Goal: Task Accomplishment & Management: Use online tool/utility

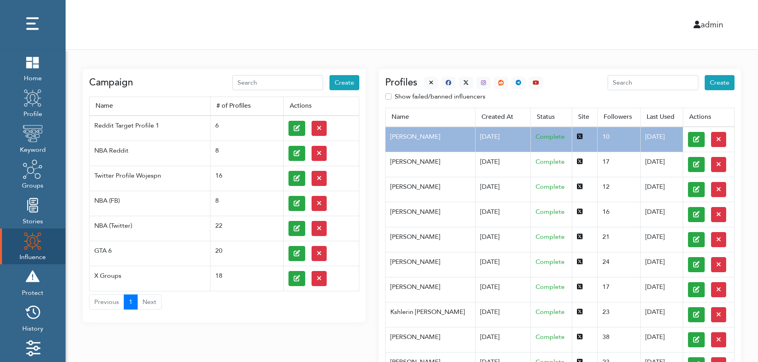
click at [169, 26] on div "admin" at bounding box center [412, 24] width 704 height 49
click at [31, 68] on img at bounding box center [33, 62] width 20 height 20
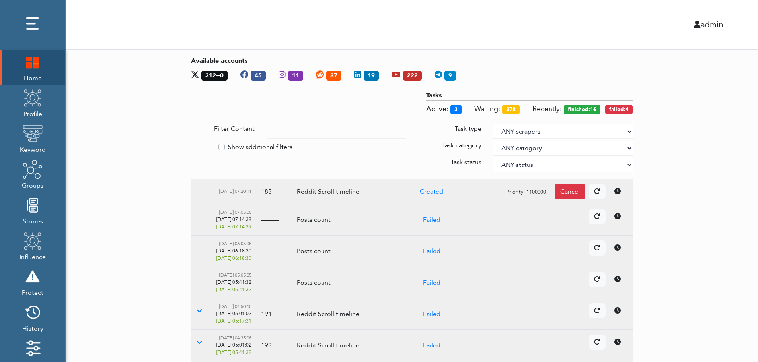
click at [628, 130] on select "ANY scrapers Facebook profile Facebook keyword X profile X keyword Instagram pr…" at bounding box center [562, 131] width 139 height 15
click at [260, 145] on label "Show additional filters" at bounding box center [260, 147] width 64 height 10
click at [197, 145] on input "Show additional filters" at bounding box center [194, 146] width 6 height 8
checkbox input "true"
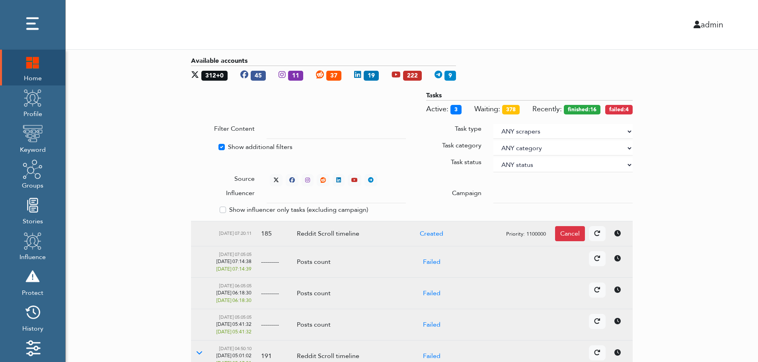
click at [493, 193] on div at bounding box center [562, 196] width 151 height 15
click at [328, 197] on input "text" at bounding box center [335, 196] width 139 height 15
click at [519, 163] on select "ANY status None Created In progress Finished Failed Wait to retry Canceled Skip…" at bounding box center [562, 164] width 139 height 15
click at [493, 157] on select "ANY status None Created In progress Finished Failed Wait to retry Canceled Skip…" at bounding box center [562, 164] width 139 height 15
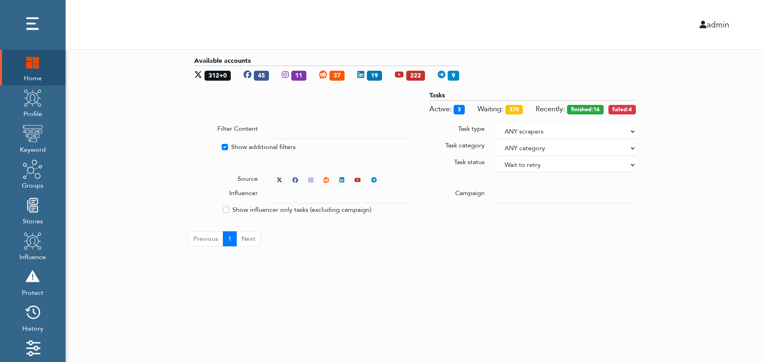
select select "4"
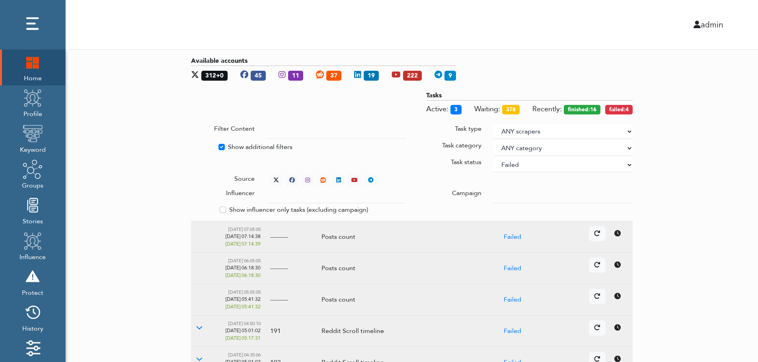
click at [682, 122] on div "Available accounts 312+0 45 11 37 19 222 9 Tasks Active: 3 Waiting: 378 Recentl…" at bounding box center [412, 308] width 692 height 517
click at [709, 183] on div "Available accounts 312+0 45 11 37 19 222 9 Tasks Active: 3 Waiting: 378 Recentl…" at bounding box center [412, 308] width 692 height 517
click at [274, 178] on icon at bounding box center [276, 180] width 6 height 6
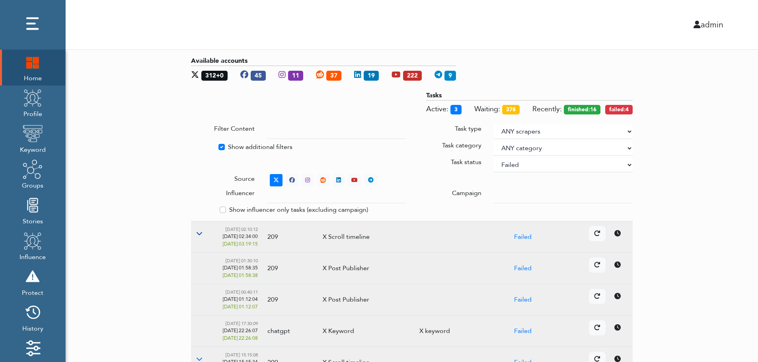
click at [198, 233] on icon at bounding box center [199, 233] width 6 height 6
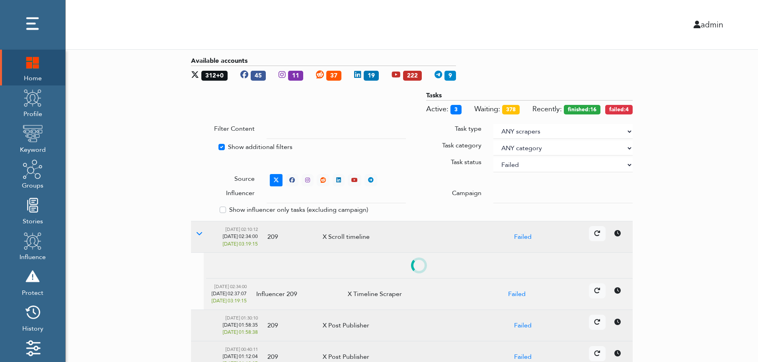
click at [619, 267] on table "08/17/2025, 02:34:00 08/17/2025, 02:37:07 08/17/2025, 03:19:15 Influencer 209 X…" at bounding box center [418, 281] width 429 height 57
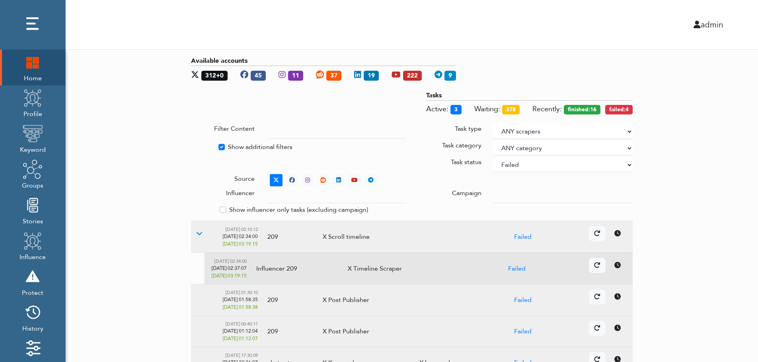
click at [713, 327] on div "Available accounts 312+0 45 11 37 19 222 9 Tasks Active: 3 Waiting: 378 Recentl…" at bounding box center [412, 324] width 692 height 549
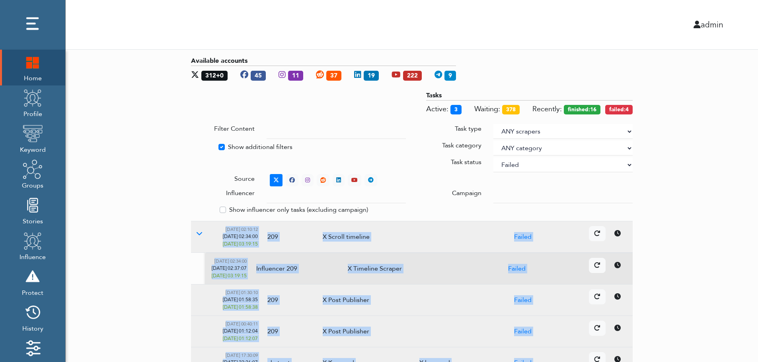
click at [713, 327] on div "Available accounts 312+0 45 11 37 19 222 9 Tasks Active: 3 Waiting: 378 Recentl…" at bounding box center [412, 324] width 692 height 549
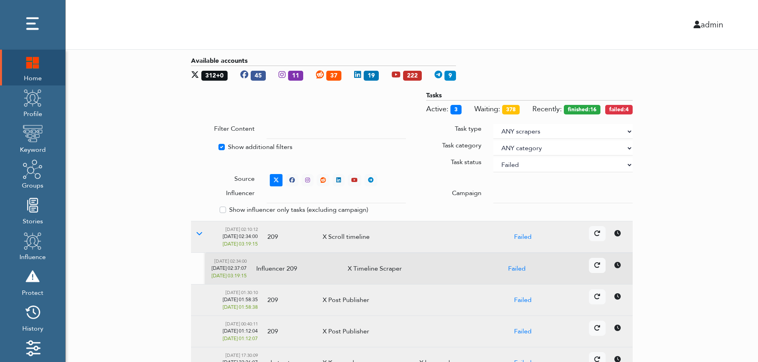
click at [713, 327] on div "Available accounts 312+0 45 11 37 19 222 9 Tasks Active: 3 Waiting: 378 Recentl…" at bounding box center [412, 324] width 692 height 549
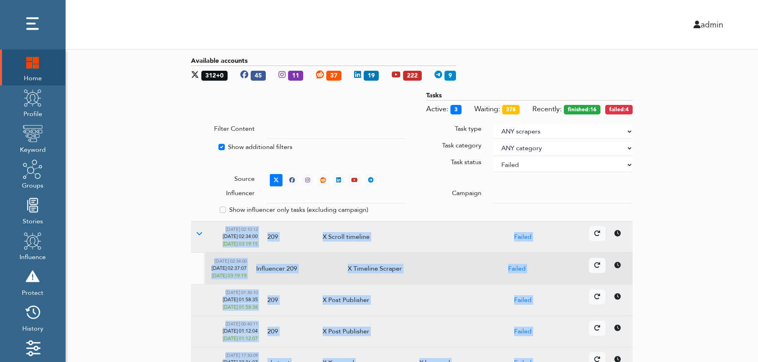
click at [713, 327] on div "Available accounts 312+0 45 11 37 19 222 9 Tasks Active: 3 Waiting: 378 Recentl…" at bounding box center [412, 324] width 692 height 549
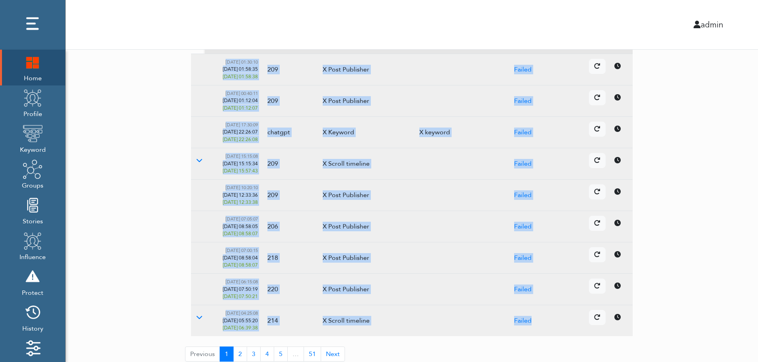
scroll to position [237, 0]
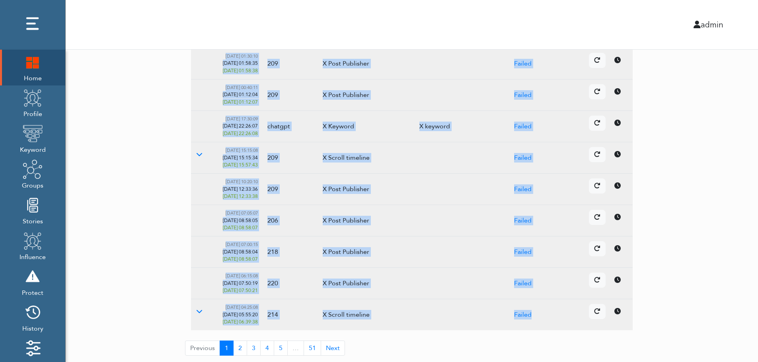
click at [616, 250] on icon at bounding box center [617, 248] width 6 height 6
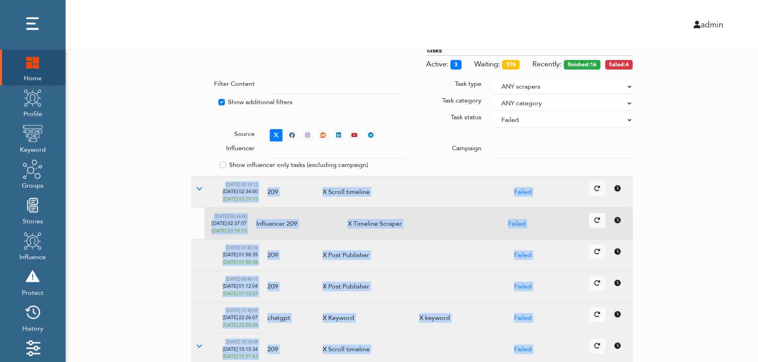
scroll to position [0, 0]
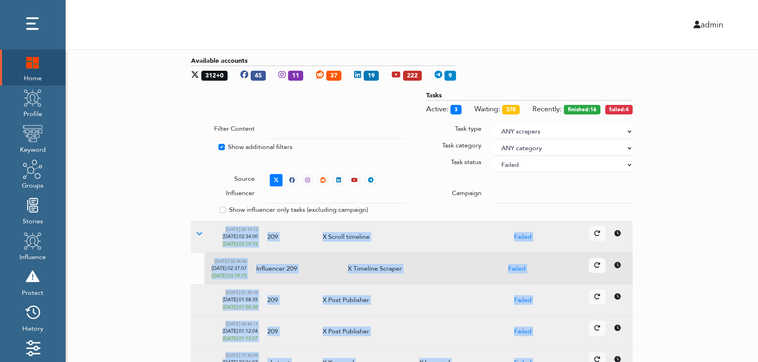
click at [542, 166] on select "ANY status None Created In progress Finished Failed Wait to retry Canceled Skip…" at bounding box center [562, 164] width 139 height 15
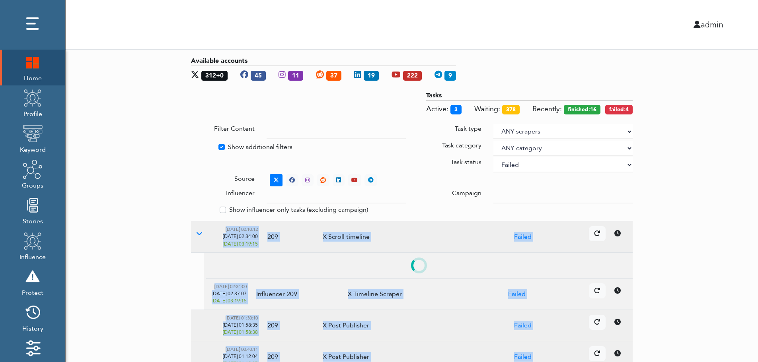
select select
click at [493, 157] on select "ANY status None Created In progress Finished Failed Wait to retry Canceled Skip…" at bounding box center [562, 164] width 139 height 15
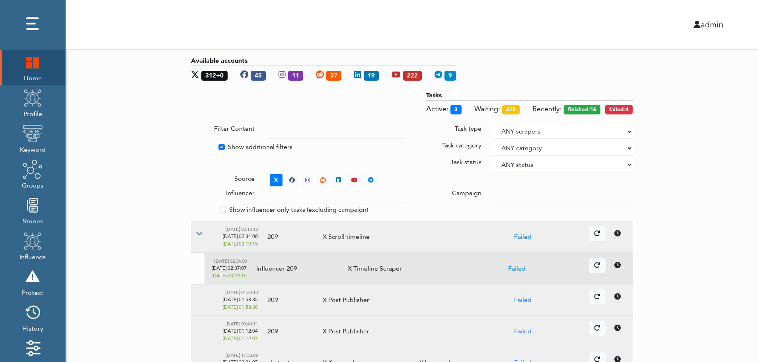
click at [740, 149] on div "Available accounts 312+0 45 11 37 19 222 9 Tasks Active: 3 Waiting: 378 Recentl…" at bounding box center [412, 324] width 692 height 549
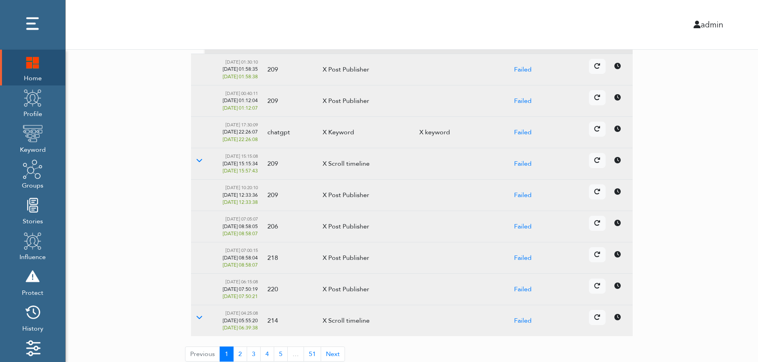
scroll to position [237, 0]
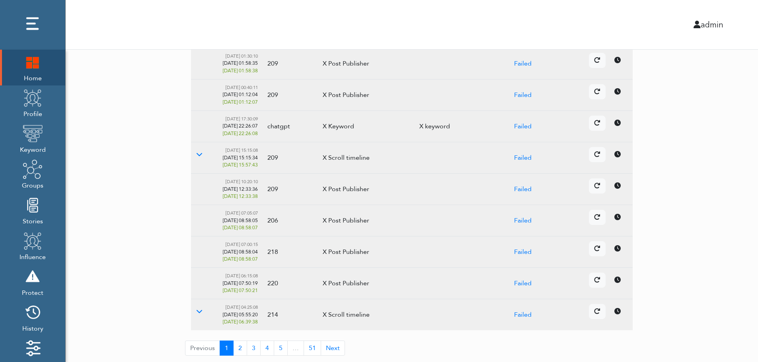
click at [620, 257] on td "Details Cancel" at bounding box center [589, 252] width 87 height 31
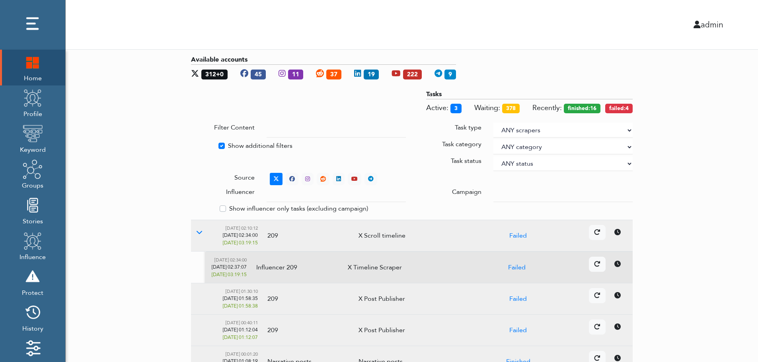
scroll to position [0, 0]
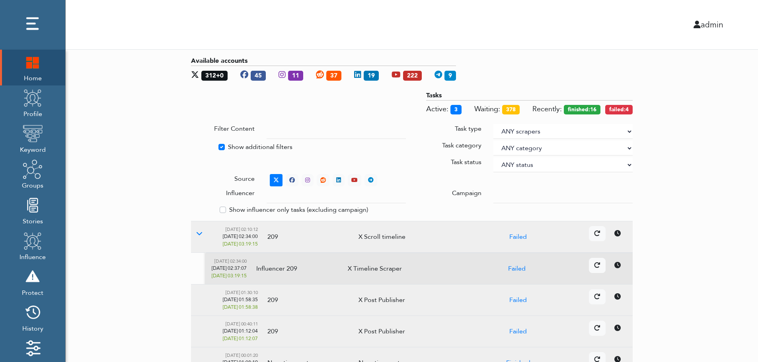
click at [239, 146] on label "Show additional filters" at bounding box center [260, 147] width 64 height 10
click at [197, 146] on input "Show additional filters" at bounding box center [194, 146] width 6 height 8
checkbox input "false"
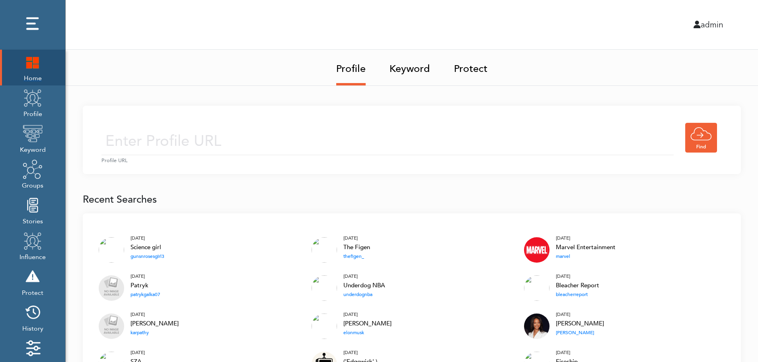
click at [33, 61] on img at bounding box center [33, 62] width 20 height 20
click at [258, 139] on input "text" at bounding box center [387, 141] width 572 height 28
type input "https://twitter.com/KingJames"
click at [309, 144] on input "https://twitter.com/KingJames" at bounding box center [387, 141] width 572 height 28
click at [373, 119] on div "https://twitter.com/KingJames Profile URL" at bounding box center [412, 140] width 658 height 68
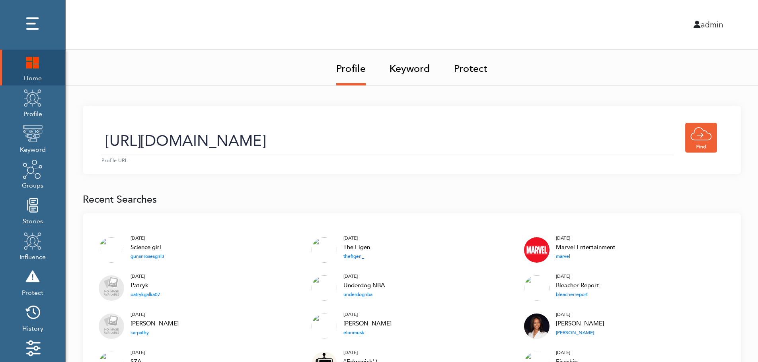
click at [352, 149] on input "https://twitter.com/KingJames" at bounding box center [387, 141] width 572 height 28
click at [412, 71] on link "Keyword" at bounding box center [409, 66] width 41 height 33
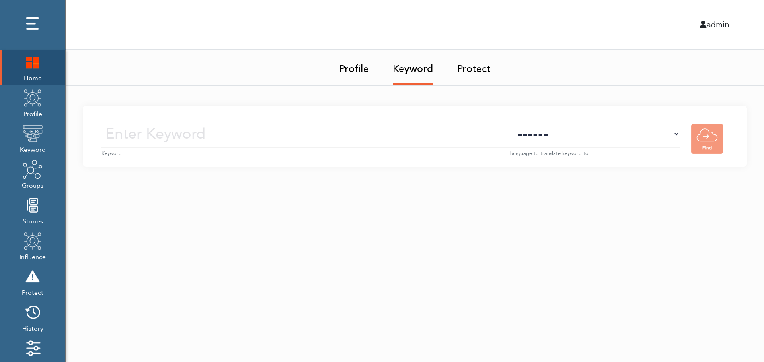
click at [419, 136] on input "text" at bounding box center [305, 134] width 408 height 28
click at [34, 107] on img at bounding box center [33, 98] width 20 height 20
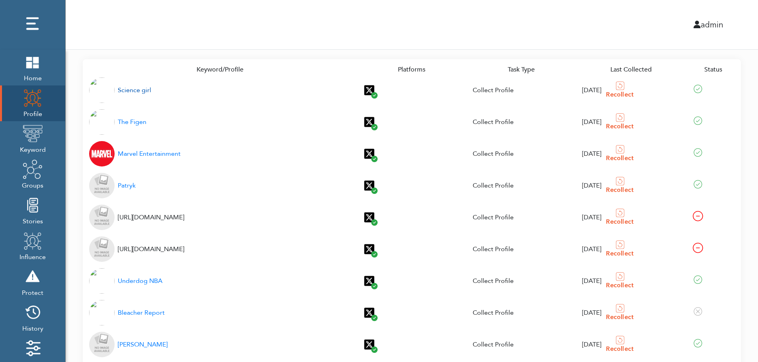
click at [130, 91] on div "Science girl" at bounding box center [134, 91] width 33 height 10
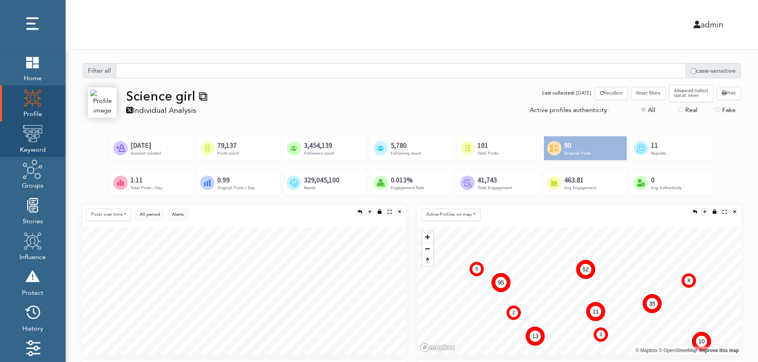
click at [30, 141] on img at bounding box center [33, 134] width 20 height 20
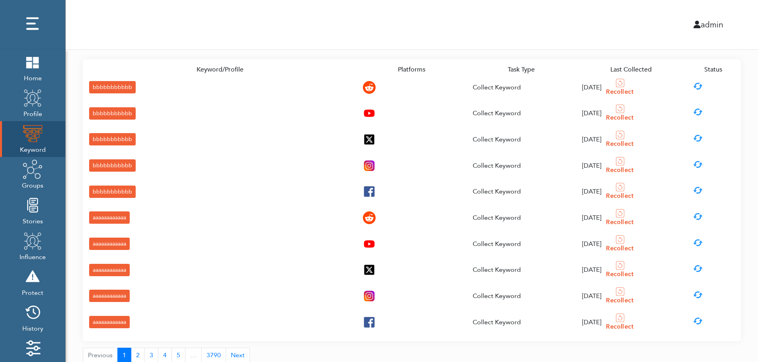
click at [97, 86] on div "bbbbbbbbbbb" at bounding box center [112, 87] width 47 height 12
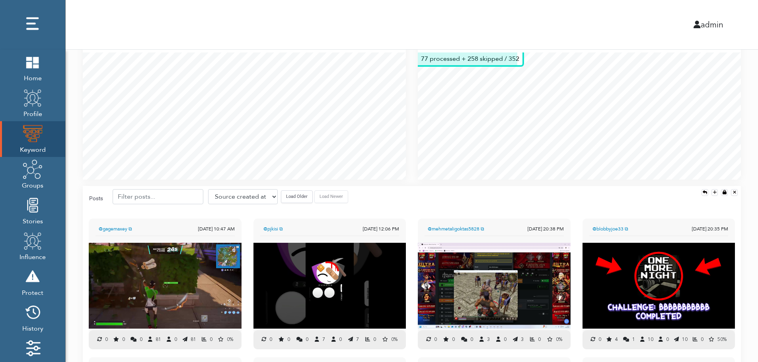
scroll to position [230, 0]
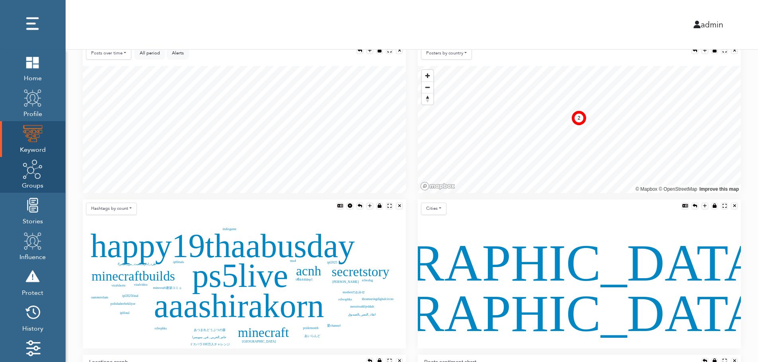
click at [31, 178] on img at bounding box center [33, 169] width 20 height 20
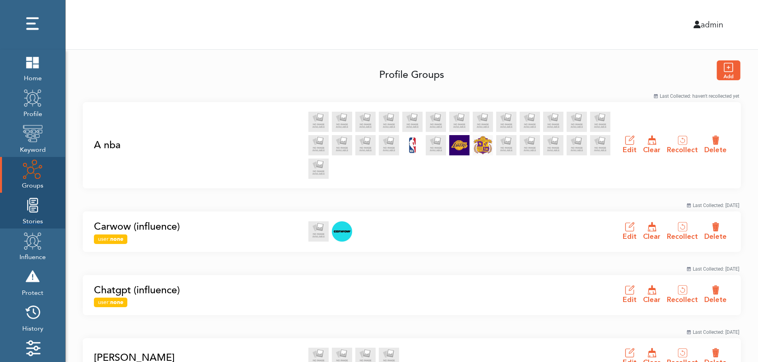
click at [30, 215] on img at bounding box center [33, 205] width 20 height 20
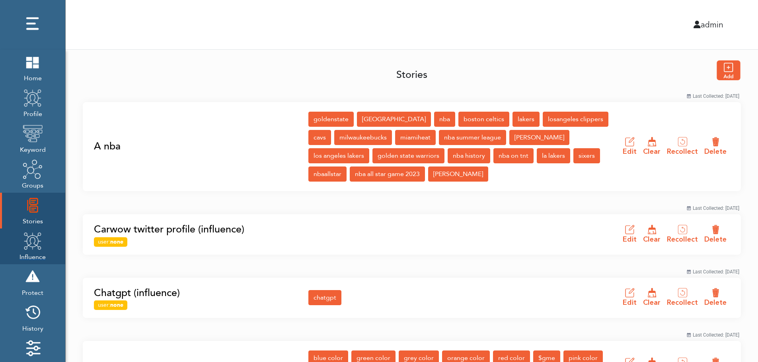
click at [30, 248] on img at bounding box center [33, 241] width 20 height 20
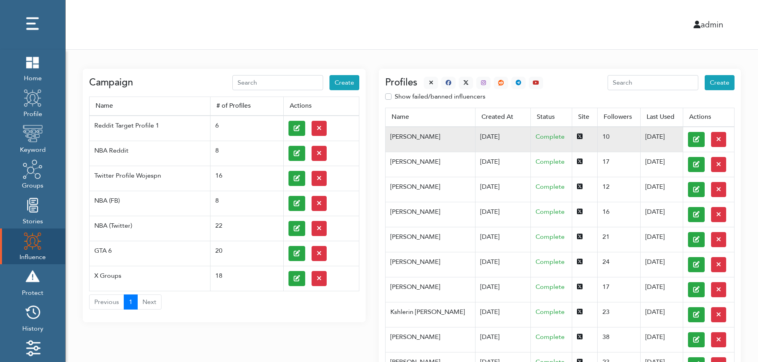
click at [475, 136] on td "07/03/2025" at bounding box center [502, 139] width 55 height 25
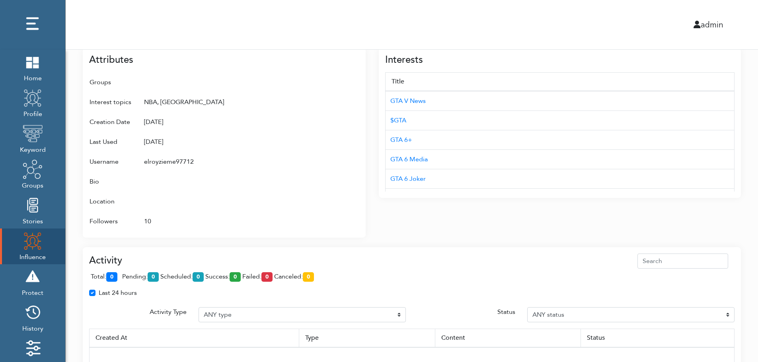
scroll to position [434, 0]
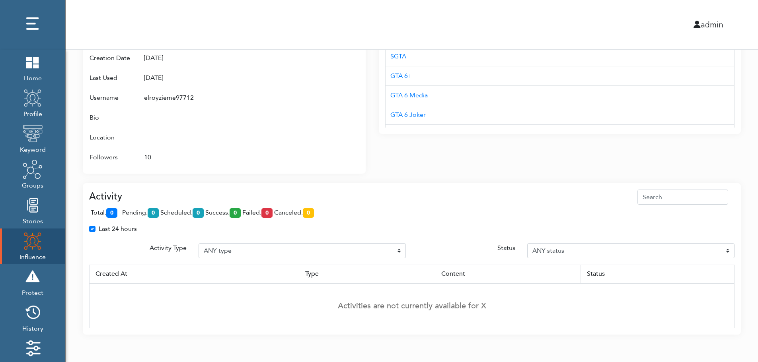
click at [258, 169] on div "Attributes Groups Interest topics NBA, GTA Creation Date 04/26/2025 Last Used 0…" at bounding box center [224, 79] width 283 height 190
click at [593, 169] on div "Interests Title GTA V News $GTA GTA 6+ GTA 6 Media GTA 6 Joker GTA 6 Info Chris…" at bounding box center [560, 74] width 362 height 199
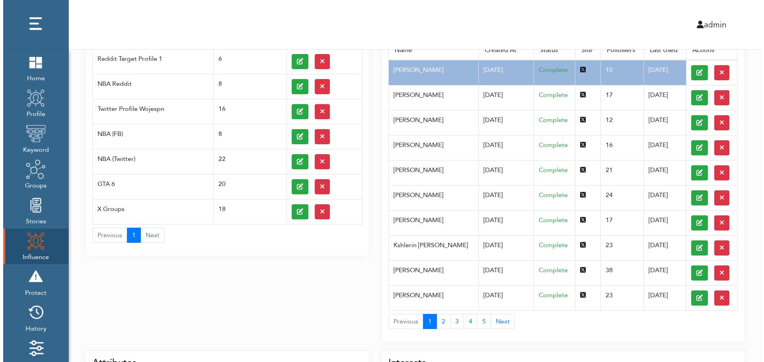
scroll to position [0, 0]
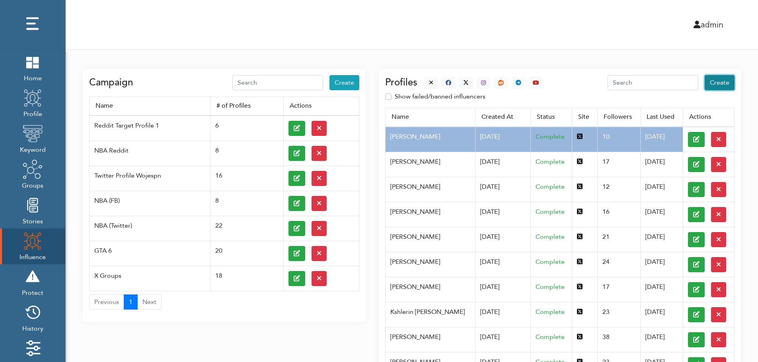
click at [721, 83] on span "Create" at bounding box center [718, 82] width 19 height 9
select select "primary"
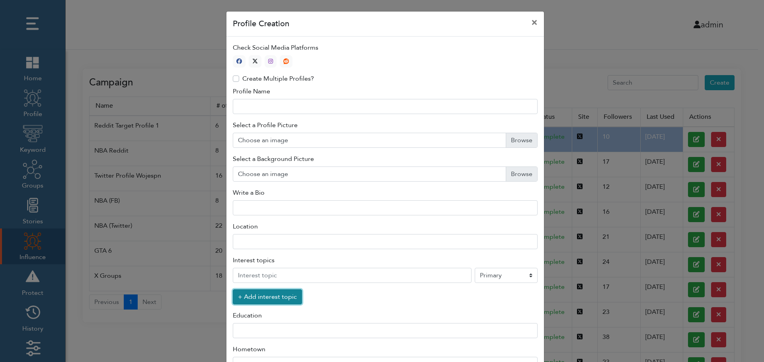
click at [262, 299] on button "+ Add interest topic" at bounding box center [267, 297] width 69 height 15
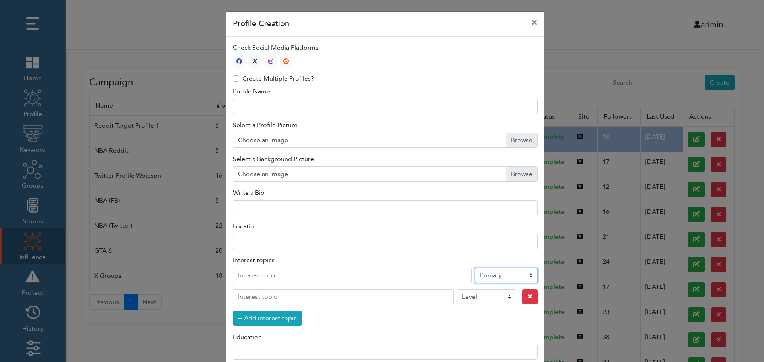
click at [494, 277] on select "Level Primary Secondary Tertiary" at bounding box center [505, 275] width 63 height 15
click at [253, 60] on icon "button" at bounding box center [255, 61] width 6 height 6
type input "1"
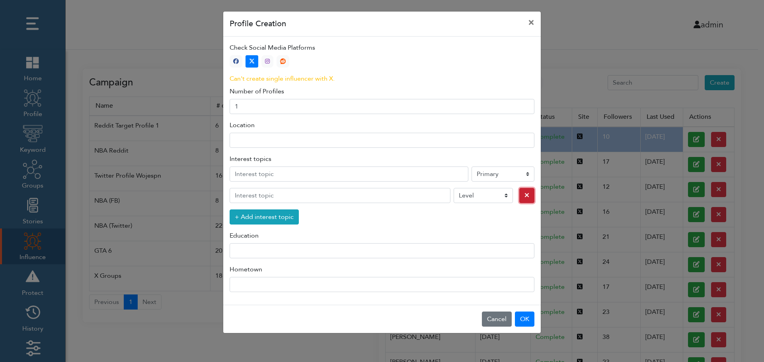
click at [524, 196] on icon "button" at bounding box center [526, 195] width 5 height 6
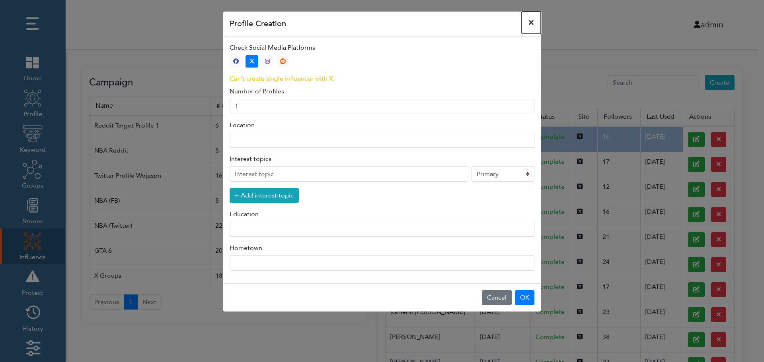
click at [531, 22] on button "×" at bounding box center [530, 23] width 19 height 22
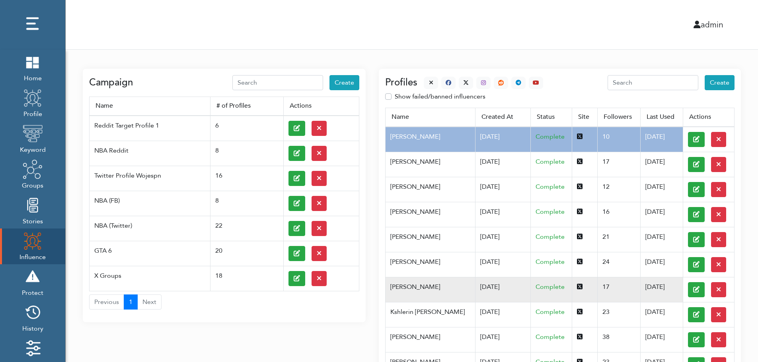
click at [426, 286] on td "White Akilah" at bounding box center [429, 289] width 89 height 25
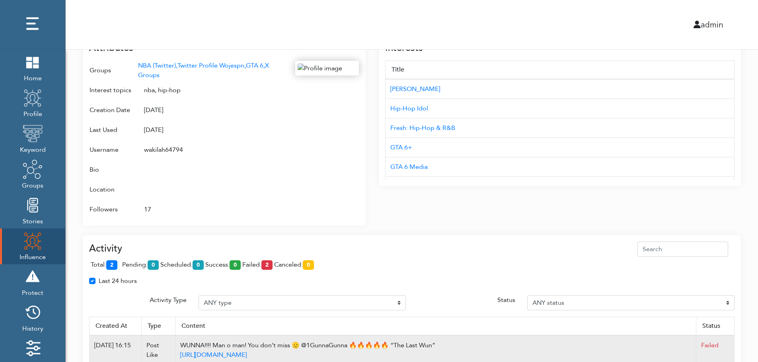
scroll to position [472, 0]
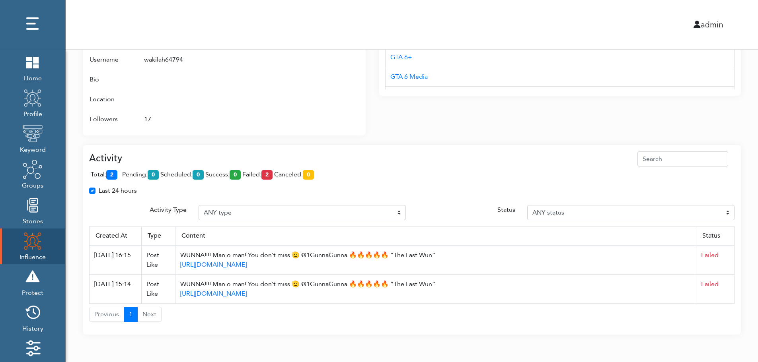
click at [241, 168] on div "total: 2 pending: 0 scheduled: 0 success: 0 failed: 2 canceled: 0" at bounding box center [411, 176] width 645 height 19
click at [293, 5] on div "admin" at bounding box center [412, 24] width 704 height 49
click at [119, 173] on span "total: 2" at bounding box center [106, 174] width 30 height 9
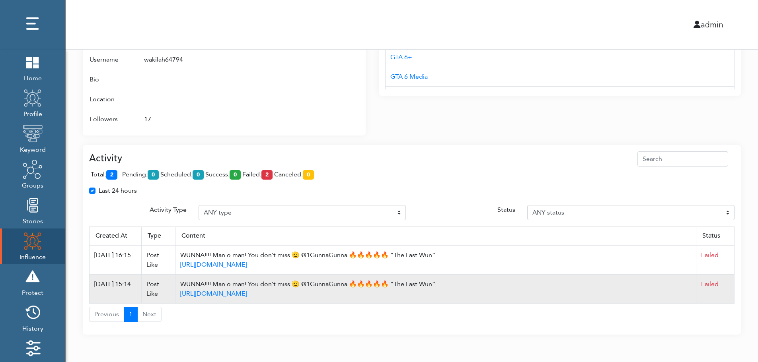
click at [731, 289] on td "Failed" at bounding box center [715, 289] width 38 height 29
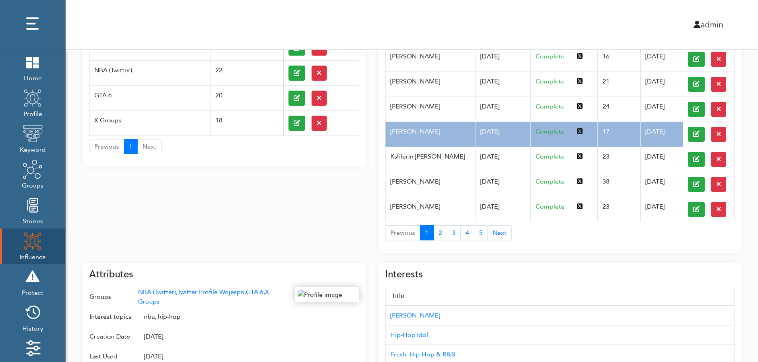
scroll to position [0, 0]
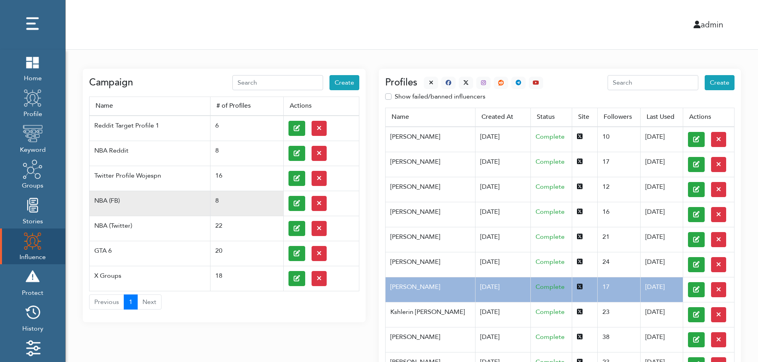
click at [286, 202] on td at bounding box center [321, 203] width 76 height 25
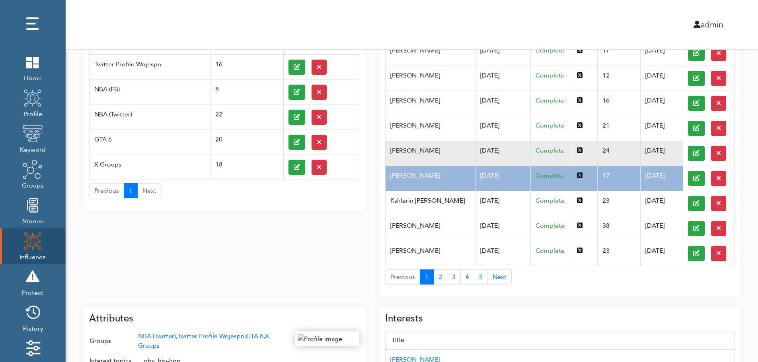
scroll to position [127, 0]
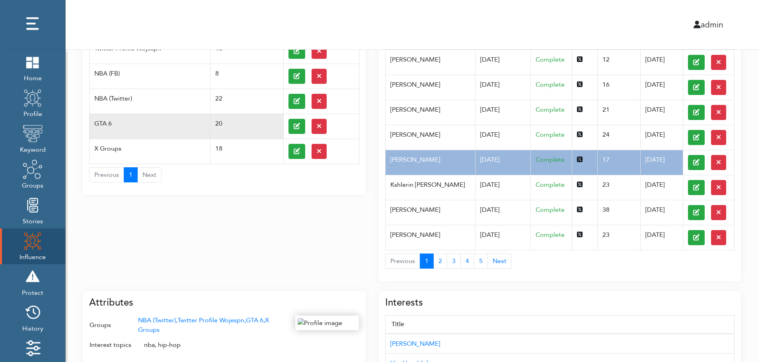
click at [118, 119] on td "GTA 6" at bounding box center [149, 126] width 121 height 25
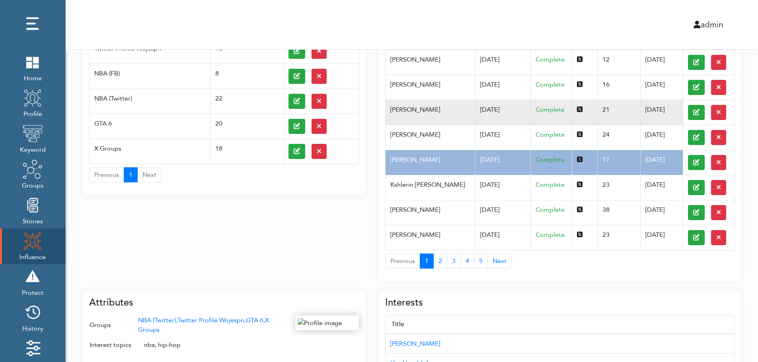
click at [475, 119] on td "04/30/2025" at bounding box center [502, 112] width 55 height 25
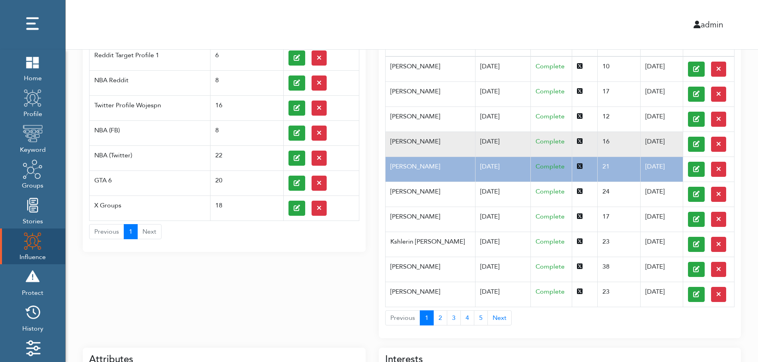
scroll to position [0, 0]
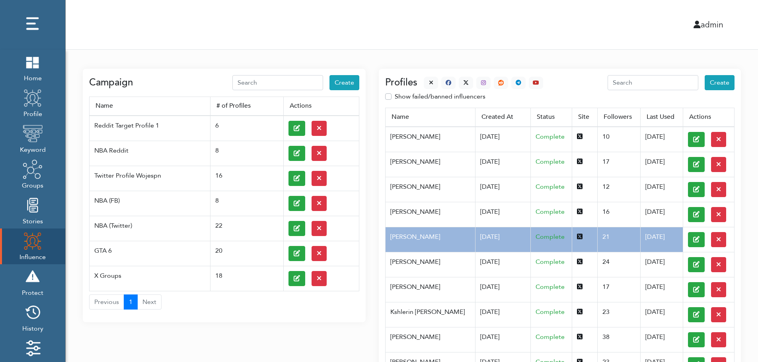
click at [421, 80] on div at bounding box center [480, 83] width 126 height 12
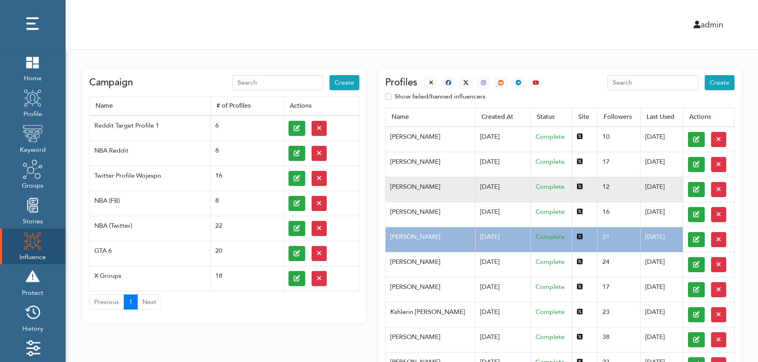
scroll to position [317, 0]
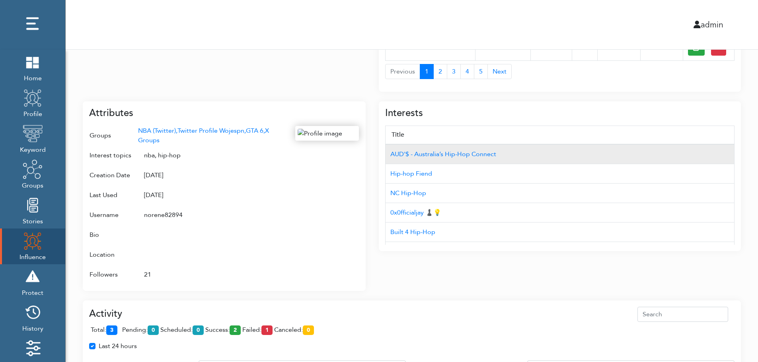
click at [691, 146] on td "AUD'$ - Australia’s Hip-Hop Connect" at bounding box center [559, 154] width 349 height 20
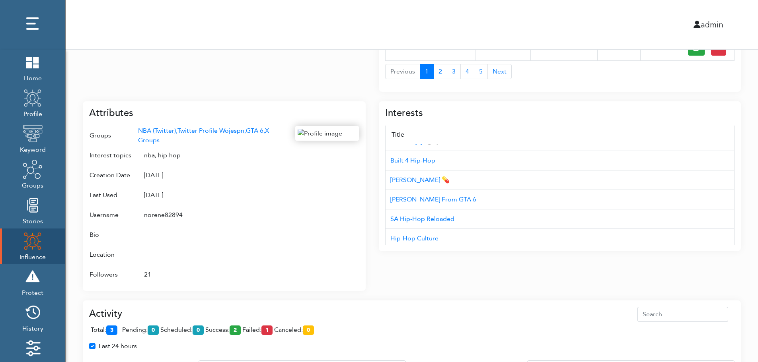
scroll to position [80, 0]
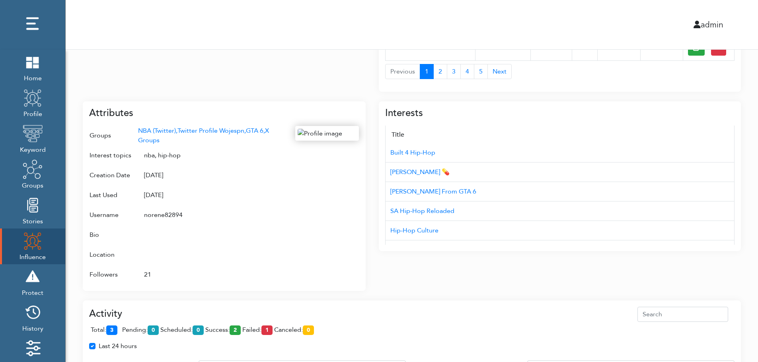
click at [754, 212] on div "Campaign Create Name # of Profiles Actions Reddit Target Profile 1 6 NBA Reddit…" at bounding box center [412, 133] width 692 height 800
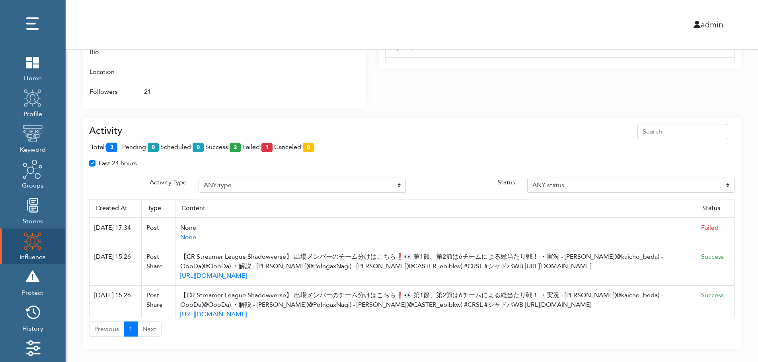
scroll to position [508, 0]
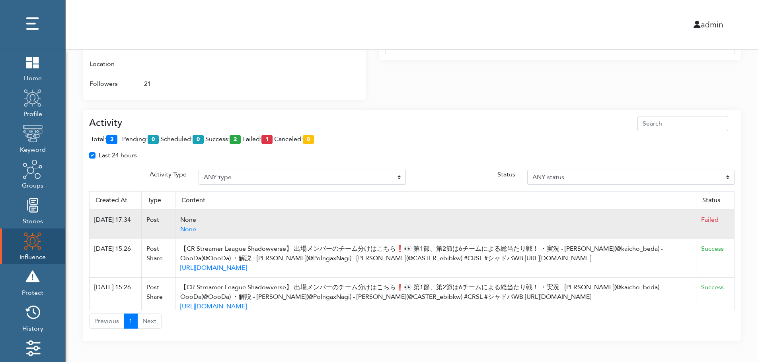
click at [728, 212] on td "Failed" at bounding box center [715, 224] width 38 height 29
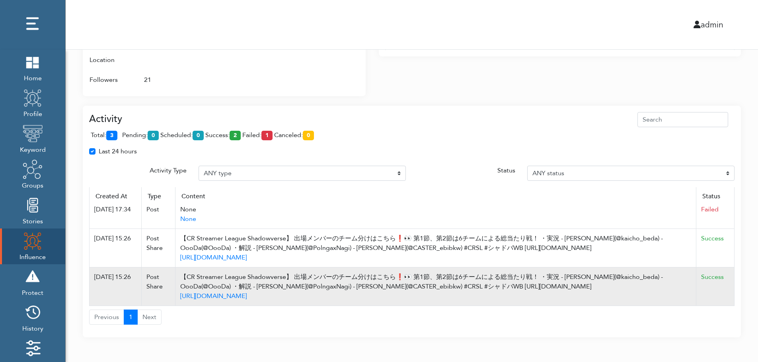
scroll to position [515, 0]
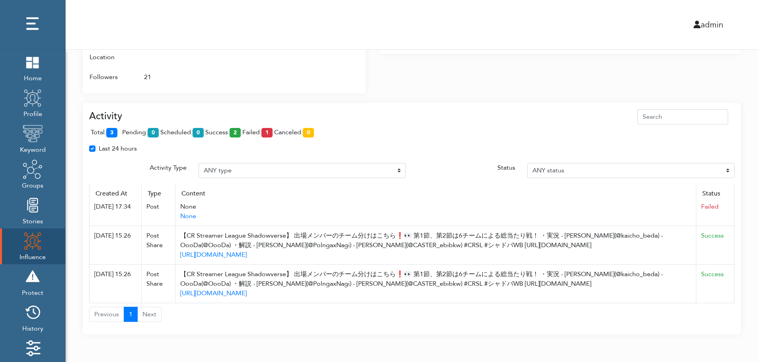
click at [696, 137] on div "total: 3 pending: 0 scheduled: 0 success: 2 failed: 1 canceled: 0" at bounding box center [411, 133] width 645 height 19
click at [324, 82] on div at bounding box center [327, 7] width 64 height 158
click at [526, 96] on div "Activity total: 3 pending: 0 scheduled: 0 success: 2 failed: 1 canceled: 0 Last…" at bounding box center [412, 213] width 658 height 241
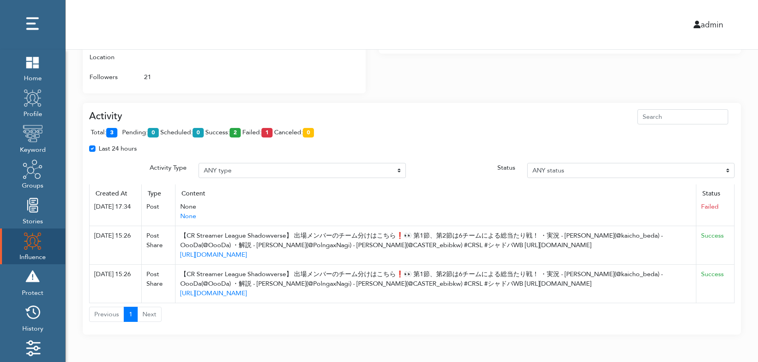
click at [526, 96] on div "Activity total: 3 pending: 0 scheduled: 0 success: 2 failed: 1 canceled: 0 Last…" at bounding box center [412, 213] width 658 height 241
click at [524, 126] on div "total: 3 pending: 0 scheduled: 0 success: 2 failed: 1 canceled: 0" at bounding box center [411, 133] width 645 height 19
click at [265, 149] on div "Last 24 hours" at bounding box center [411, 152] width 657 height 16
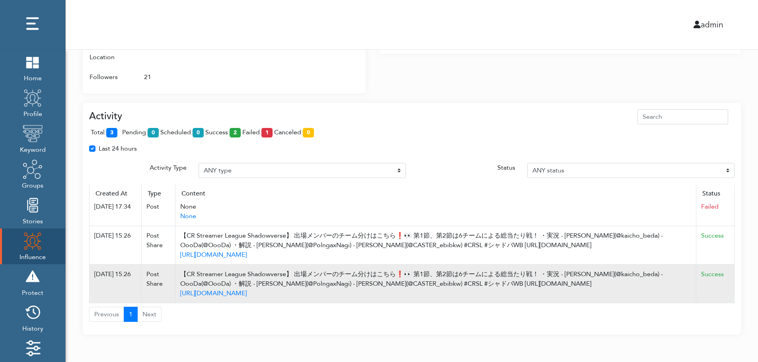
click at [725, 291] on td "Success" at bounding box center [715, 284] width 38 height 39
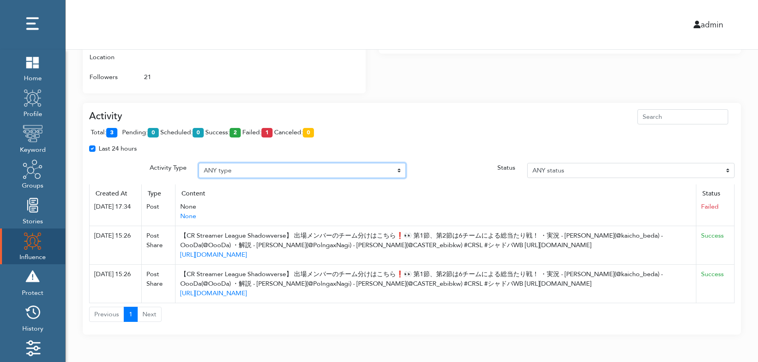
click at [370, 166] on select "ANY type Post Like Post Post comment Comment like Post Share Follow Unfollow Pa…" at bounding box center [301, 170] width 207 height 15
select select "Auto post reply"
click at [198, 163] on select "ANY type Post Like Post Post comment Comment like Post Share Follow Unfollow Pa…" at bounding box center [301, 170] width 207 height 15
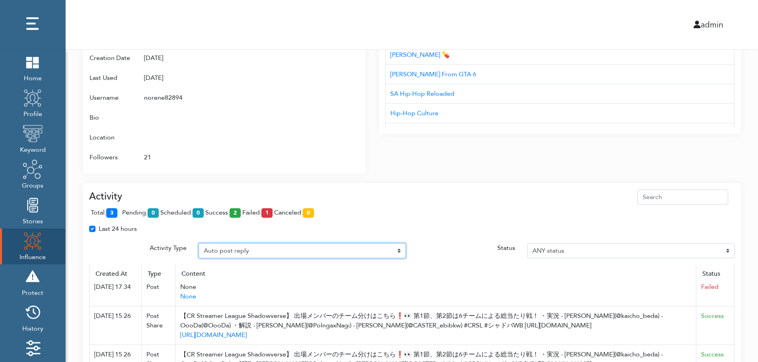
scroll to position [0, 0]
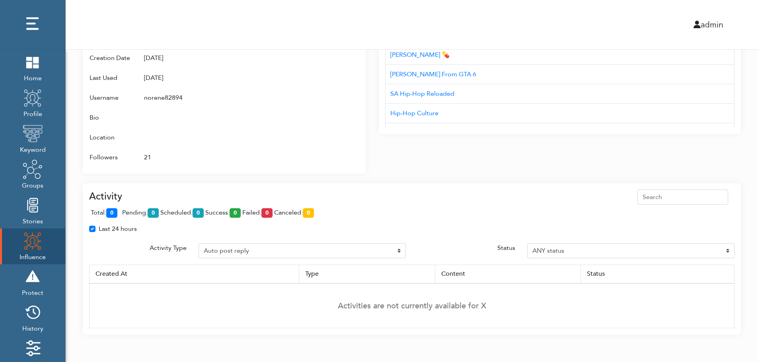
click at [732, 285] on td "Activities are not currently available for X" at bounding box center [411, 306] width 645 height 45
click at [732, 287] on td "Activities are not currently available for X" at bounding box center [411, 306] width 645 height 45
click at [393, 169] on div "Interests Title AUD'$ - Australia’s Hip-Hop Connect Hip-hop Fiend NC Hip-Hop 0x…" at bounding box center [560, 74] width 362 height 199
click at [401, 15] on div "admin" at bounding box center [412, 24] width 704 height 49
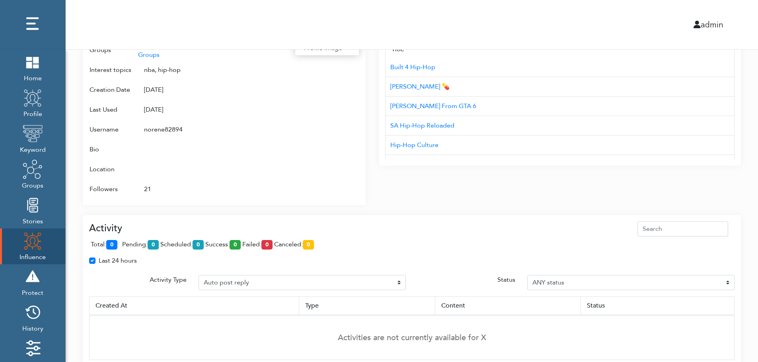
scroll to position [387, 0]
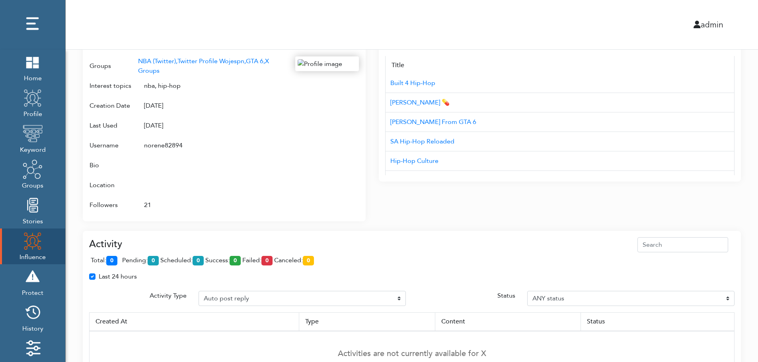
click at [745, 180] on div "Campaign Create Name # of Profiles Actions Reddit Target Profile 1 6 NBA Reddit…" at bounding box center [412, 22] width 692 height 719
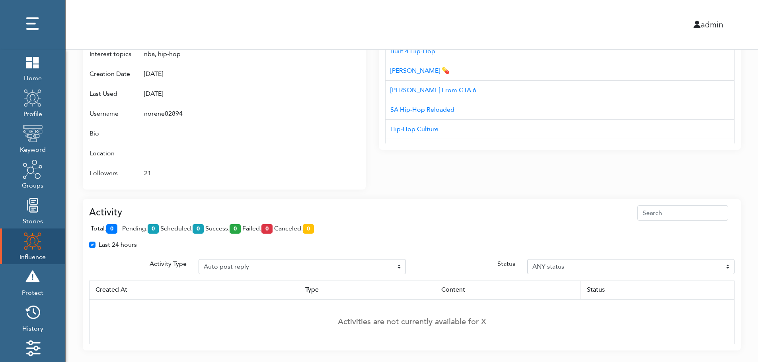
scroll to position [434, 0]
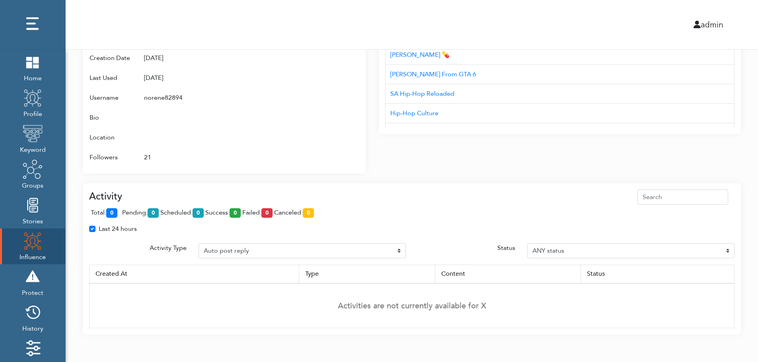
click at [730, 237] on div "Last 24 hours" at bounding box center [411, 232] width 657 height 16
drag, startPoint x: 276, startPoint y: 247, endPoint x: 741, endPoint y: 174, distance: 470.5
click at [272, 237] on div "Last 24 hours" at bounding box center [411, 232] width 657 height 16
click at [455, 240] on div "Last 24 hours" at bounding box center [411, 232] width 657 height 16
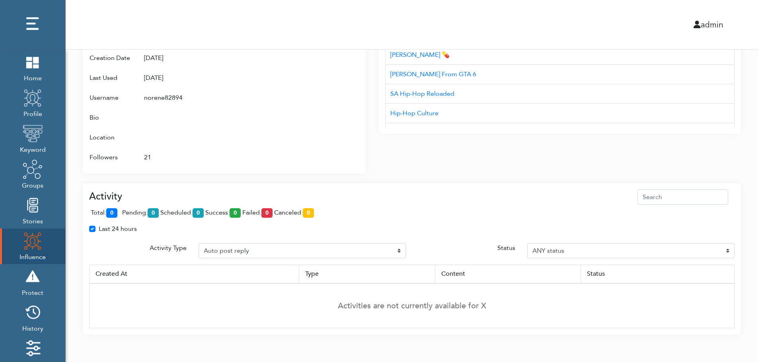
click at [26, 244] on img at bounding box center [33, 241] width 20 height 20
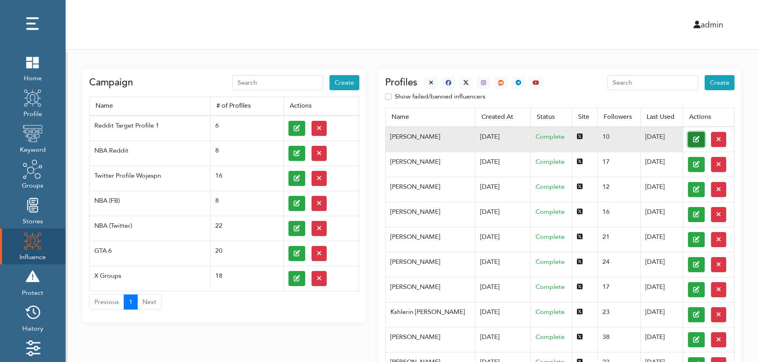
click at [688, 139] on button at bounding box center [696, 139] width 17 height 15
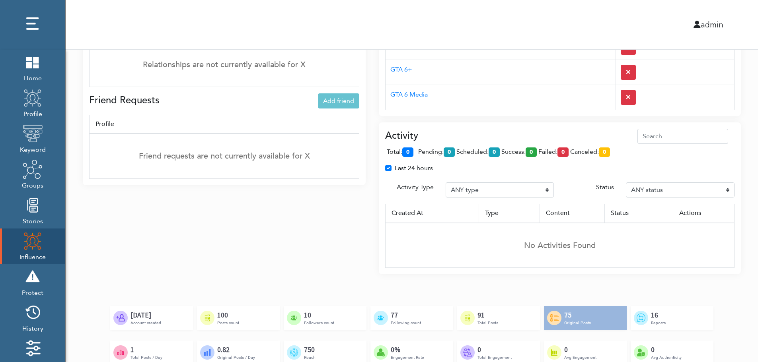
scroll to position [513, 0]
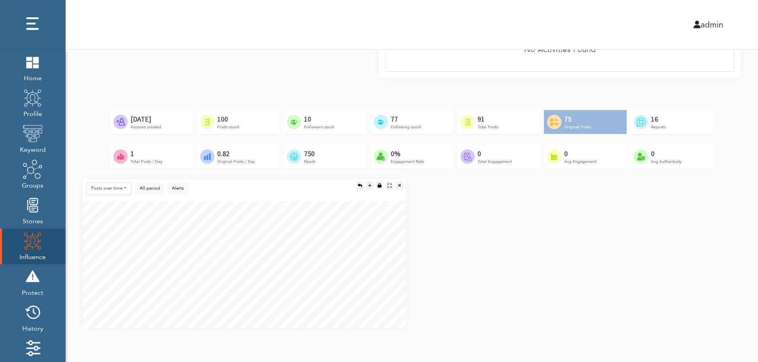
click at [733, 258] on div "Posts over time Posts over time Posts by hour Reposts over time Reposts by hour…" at bounding box center [412, 256] width 670 height 155
click at [734, 288] on div "Posts over time Posts over time Posts by hour Reposts over time Reposts by hour…" at bounding box center [412, 256] width 670 height 155
click at [733, 293] on div "Posts over time Posts over time Posts by hour Reposts over time Reposts by hour…" at bounding box center [412, 256] width 670 height 155
click at [731, 235] on div "Posts over time Posts over time Posts by hour Reposts over time Reposts by hour…" at bounding box center [412, 256] width 670 height 155
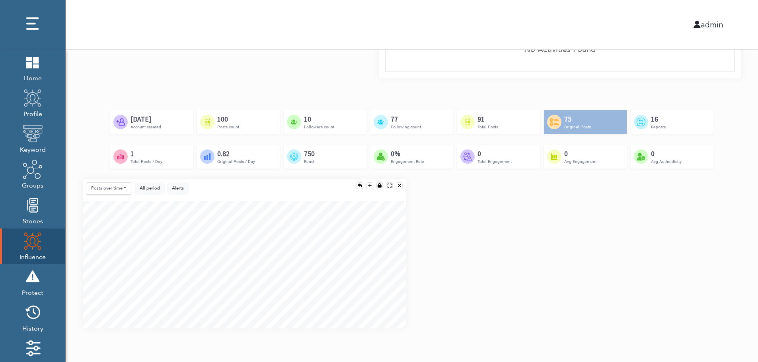
click at [717, 171] on div "Created by Adrien Coquet from the Noun Project Feb 23rd, 2024 Account created C…" at bounding box center [412, 144] width 658 height 69
click at [714, 223] on div "Posts over time Posts over time Posts by hour Reposts over time Reposts by hour…" at bounding box center [412, 256] width 670 height 155
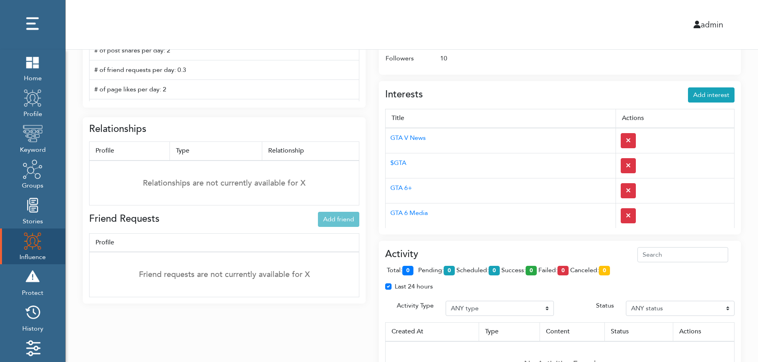
scroll to position [196, 0]
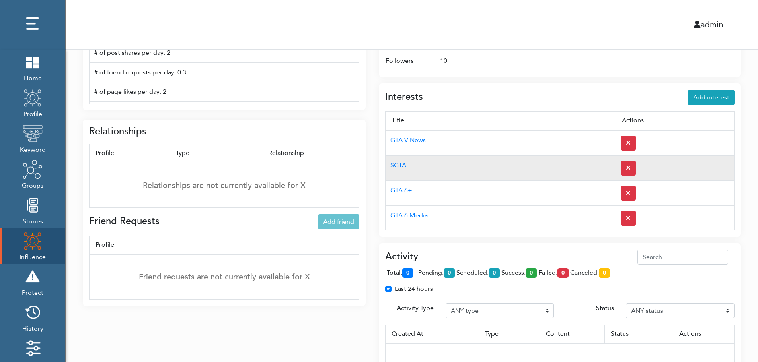
click at [518, 169] on td "$GTA" at bounding box center [500, 167] width 230 height 25
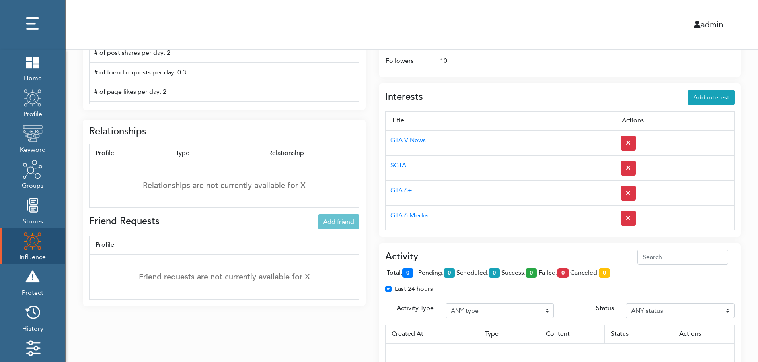
click at [505, 70] on td "10" at bounding box center [583, 61] width 301 height 20
click at [36, 316] on img at bounding box center [33, 313] width 20 height 20
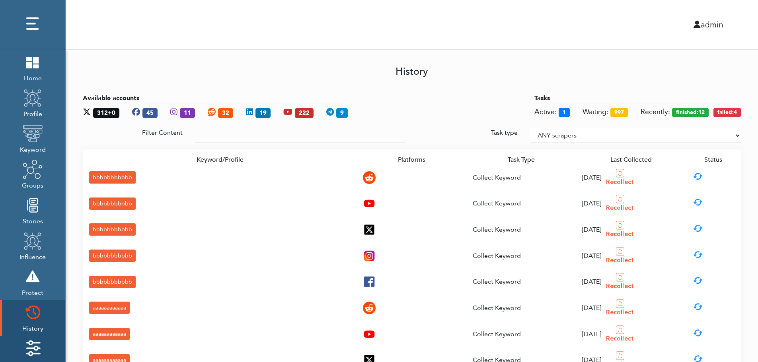
click at [36, 343] on img at bounding box center [33, 348] width 20 height 20
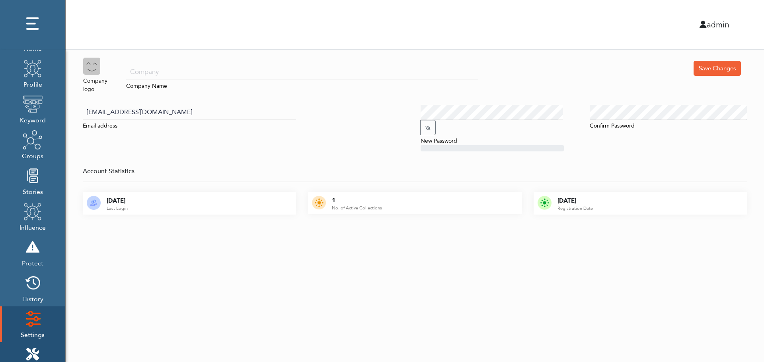
scroll to position [80, 0]
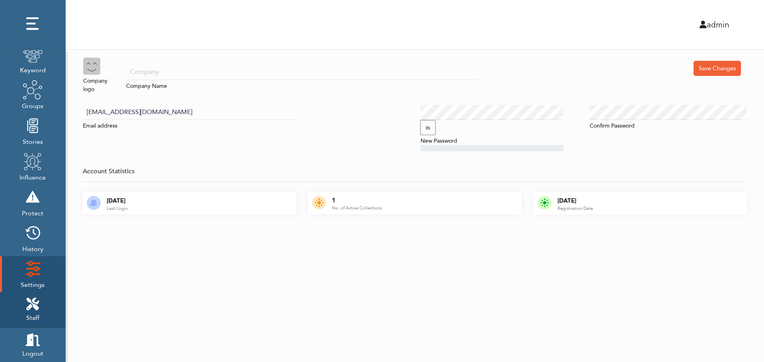
click at [37, 300] on icon at bounding box center [32, 304] width 13 height 13
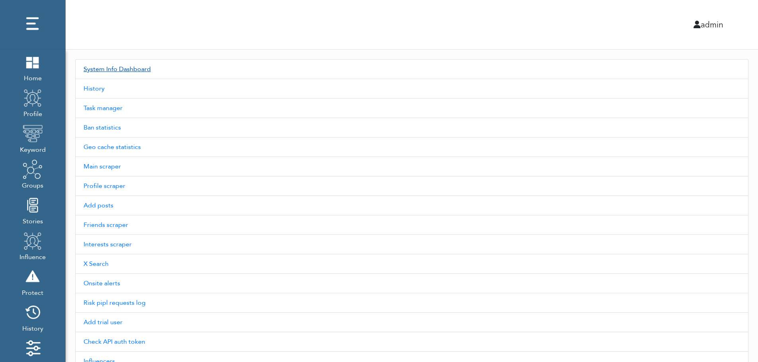
click at [130, 69] on link "System Info Dashboard" at bounding box center [411, 69] width 673 height 20
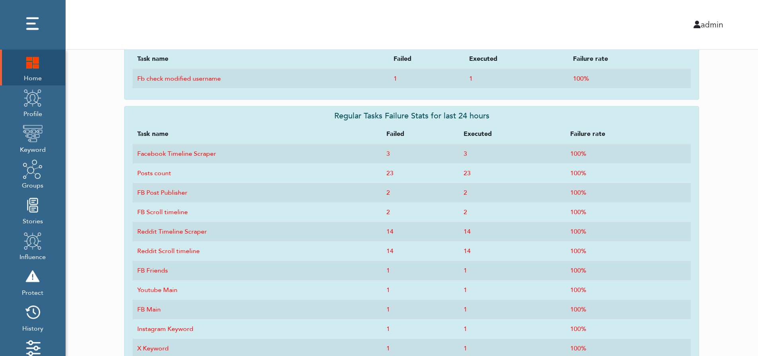
scroll to position [160, 0]
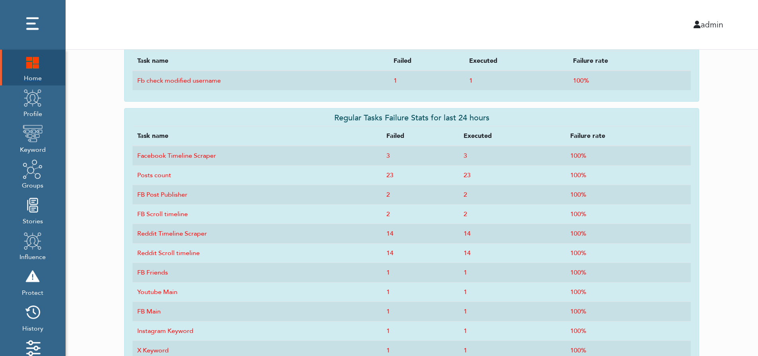
click at [29, 72] on img at bounding box center [33, 62] width 20 height 20
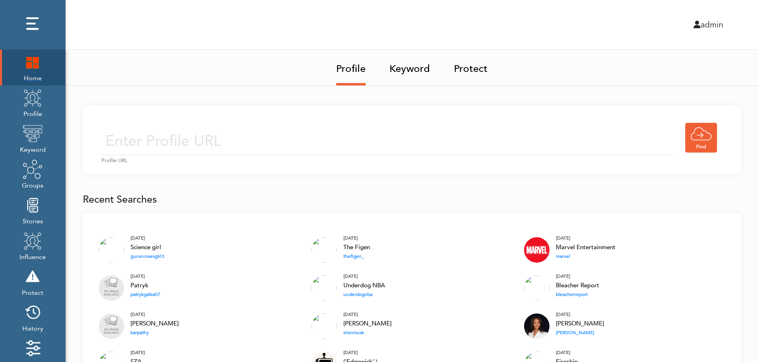
click at [28, 64] on img at bounding box center [33, 62] width 20 height 20
click at [33, 61] on img at bounding box center [33, 62] width 20 height 20
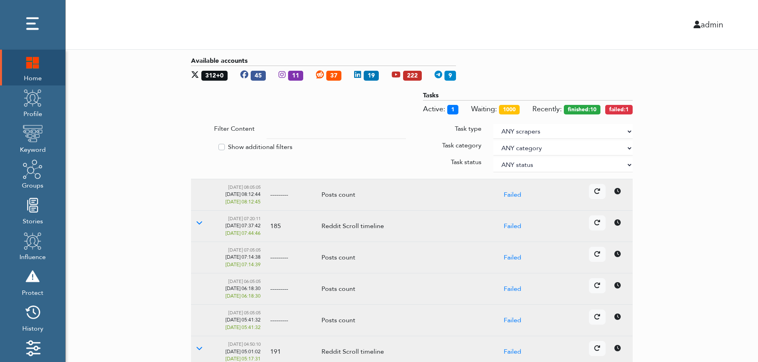
drag, startPoint x: 710, startPoint y: 165, endPoint x: 628, endPoint y: 130, distance: 89.4
click at [628, 130] on select "ANY scrapers Facebook profile Facebook keyword X profile X keyword Instagram pr…" at bounding box center [562, 131] width 139 height 15
click at [260, 145] on label "Show additional filters" at bounding box center [260, 147] width 64 height 10
click at [197, 145] on input "Show additional filters" at bounding box center [194, 146] width 6 height 8
checkbox input "true"
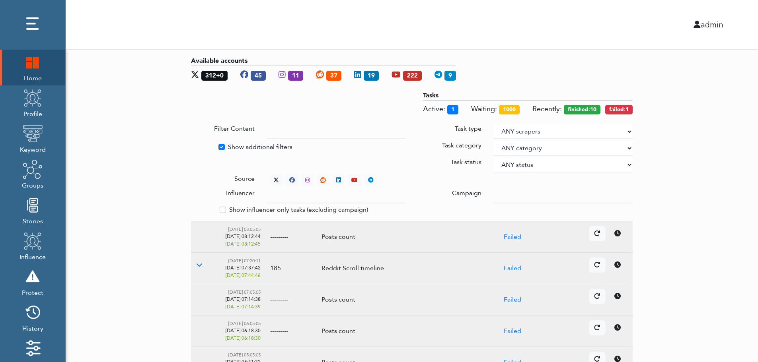
click at [493, 193] on div at bounding box center [562, 196] width 151 height 15
click at [328, 197] on input "text" at bounding box center [335, 196] width 139 height 15
click at [519, 163] on select "ANY status None Created In progress Finished Failed Wait to retry Canceled Skip…" at bounding box center [562, 164] width 139 height 15
click at [493, 157] on select "ANY status None Created In progress Finished Failed Wait to retry Canceled Skip…" at bounding box center [562, 164] width 139 height 15
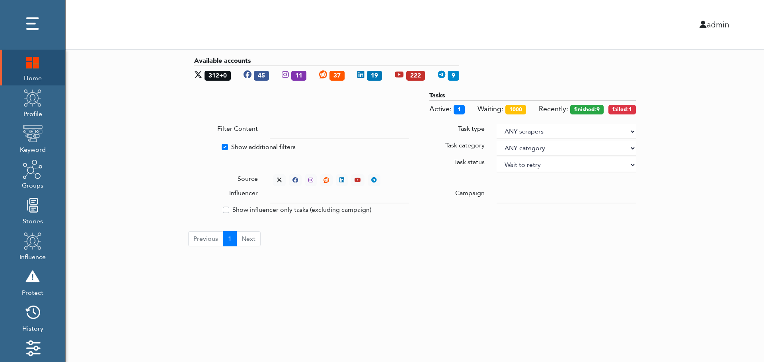
select select "4"
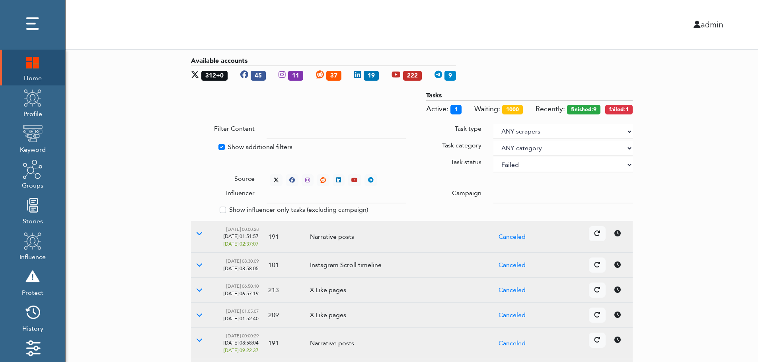
click at [682, 122] on div "Available accounts 312+0 45 11 37 19 222 9 Tasks Active: 1 Waiting: 1000 Recent…" at bounding box center [412, 286] width 692 height 473
click at [709, 183] on div "Available accounts 312+0 45 11 37 19 222 9 Tasks Active: 1 Waiting: 1000 Recent…" at bounding box center [412, 286] width 692 height 473
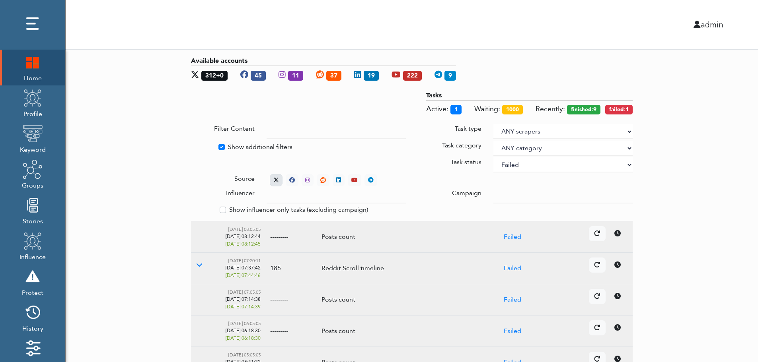
click at [274, 178] on icon at bounding box center [276, 180] width 6 height 6
click at [198, 233] on icon at bounding box center [199, 233] width 6 height 6
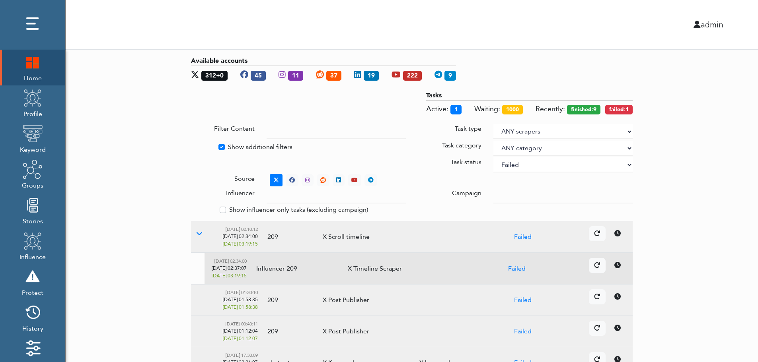
click at [619, 267] on icon at bounding box center [617, 265] width 6 height 6
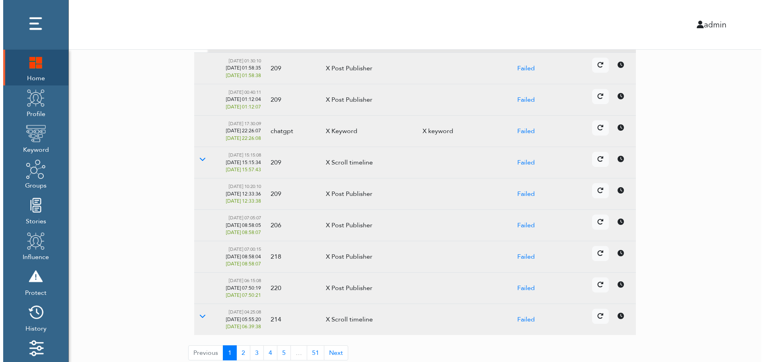
scroll to position [237, 0]
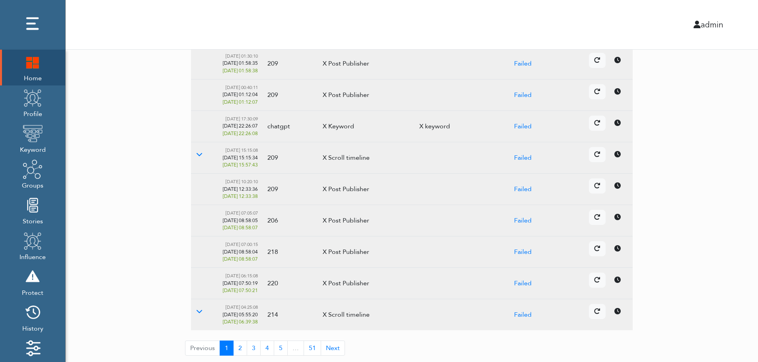
click at [616, 250] on icon at bounding box center [617, 248] width 6 height 6
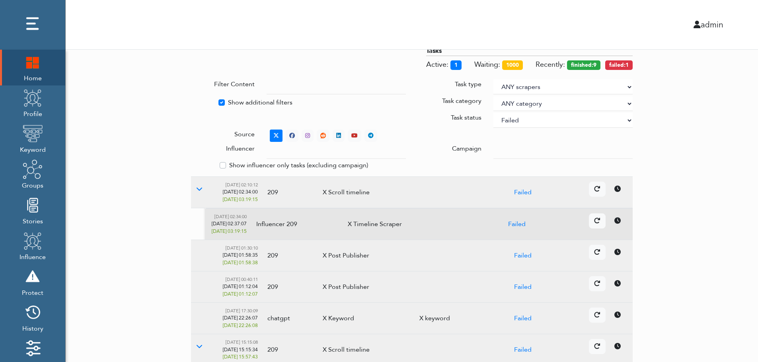
scroll to position [0, 0]
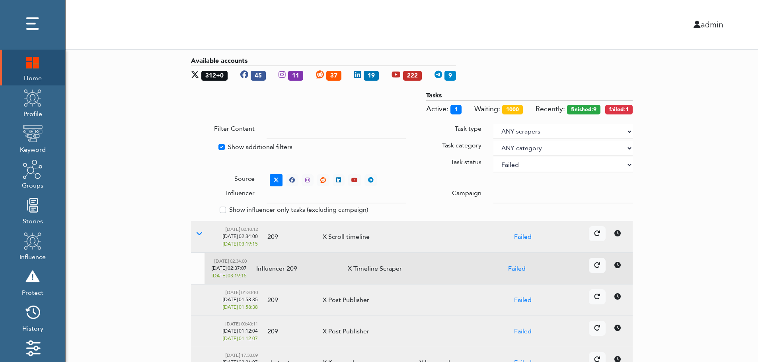
click at [542, 166] on select "ANY status None Created In progress Finished Failed Wait to retry Canceled Skip…" at bounding box center [562, 164] width 139 height 15
select select
click at [493, 157] on select "ANY status None Created In progress Finished Failed Wait to retry Canceled Skip…" at bounding box center [562, 164] width 139 height 15
click at [740, 149] on div "Available accounts 312+0 45 11 37 19 222 9 Tasks Active: 1 Waiting: 1000 Recent…" at bounding box center [412, 324] width 692 height 549
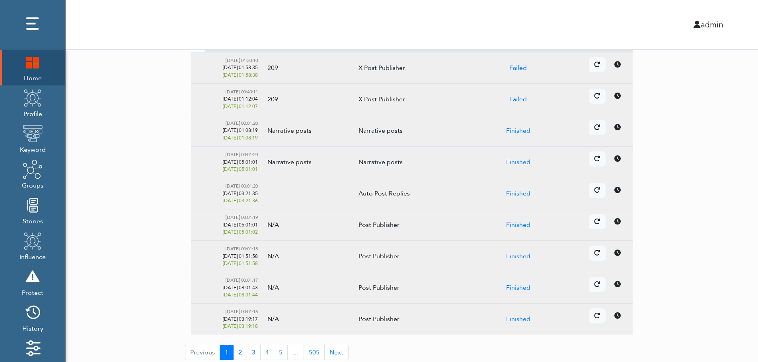
scroll to position [237, 0]
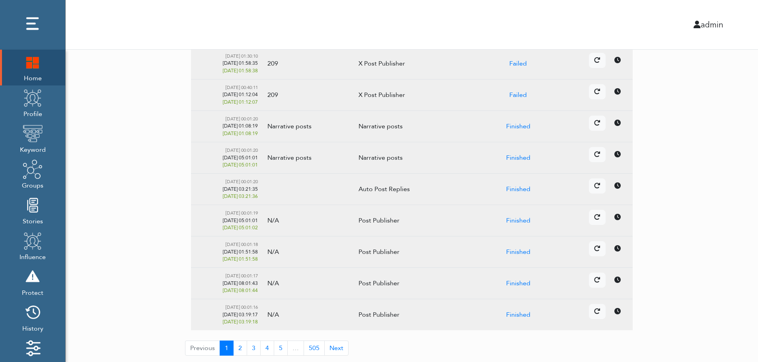
click at [620, 257] on td "Details Cancel" at bounding box center [589, 252] width 86 height 31
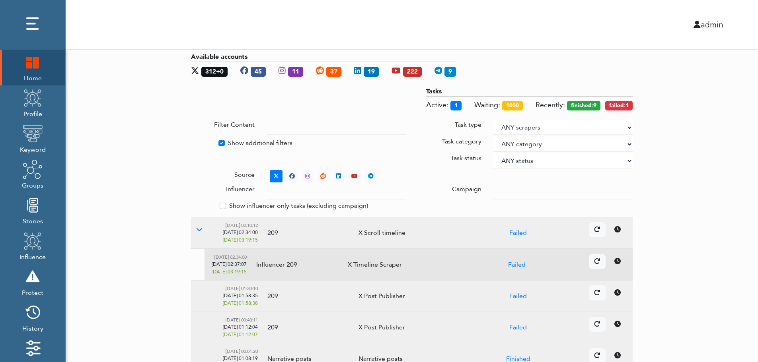
scroll to position [0, 0]
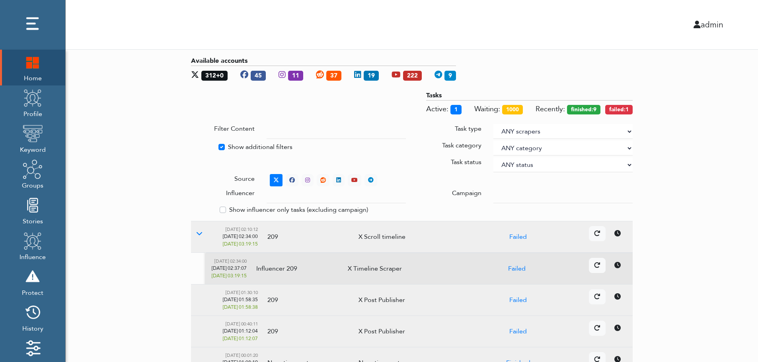
click at [239, 146] on label "Show additional filters" at bounding box center [260, 147] width 64 height 10
click at [197, 146] on input "Show additional filters" at bounding box center [194, 146] width 6 height 8
checkbox input "false"
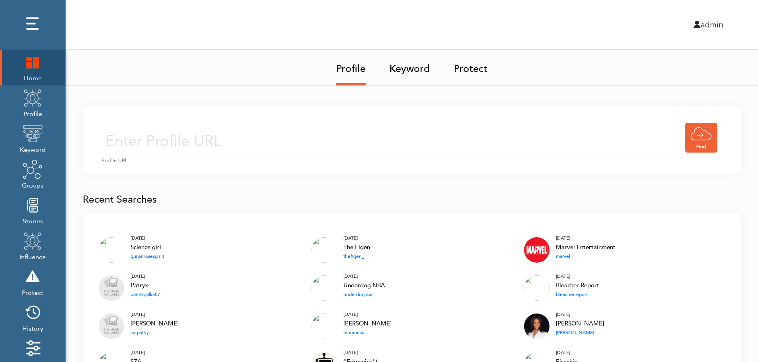
click at [258, 139] on input "text" at bounding box center [387, 141] width 572 height 28
type input "[URL][DOMAIN_NAME]"
click at [309, 144] on input "[URL][DOMAIN_NAME]" at bounding box center [387, 141] width 572 height 28
click at [373, 119] on div "[URL][DOMAIN_NAME] Profile URL" at bounding box center [412, 140] width 658 height 68
click at [352, 149] on input "[URL][DOMAIN_NAME]" at bounding box center [387, 141] width 572 height 28
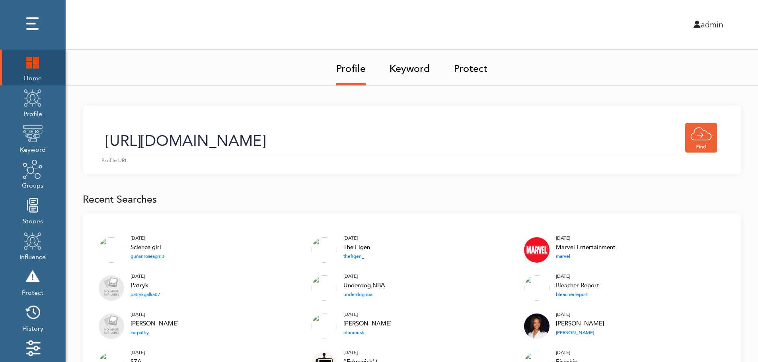
click at [412, 71] on link "Keyword" at bounding box center [409, 66] width 41 height 33
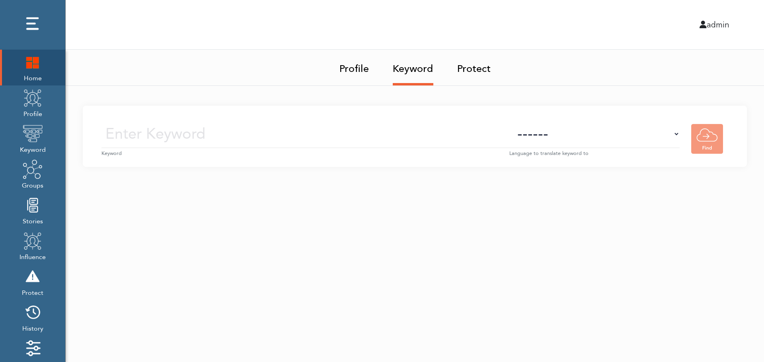
click at [419, 136] on input "text" at bounding box center [305, 134] width 408 height 28
click at [34, 107] on img at bounding box center [33, 98] width 20 height 20
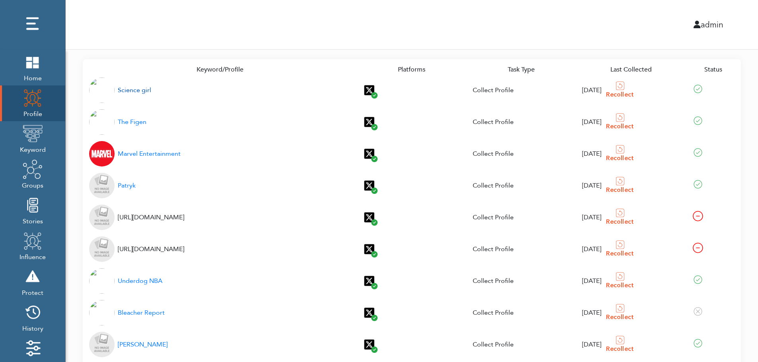
click at [130, 91] on div "Science girl" at bounding box center [134, 91] width 33 height 10
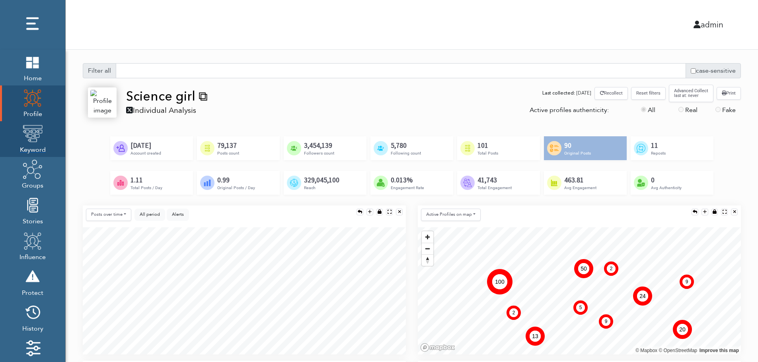
click at [30, 141] on img at bounding box center [33, 134] width 20 height 20
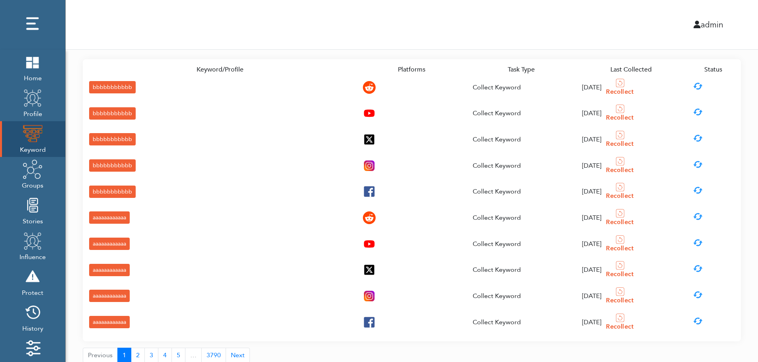
click at [97, 86] on div "bbbbbbbbbbb" at bounding box center [112, 87] width 47 height 12
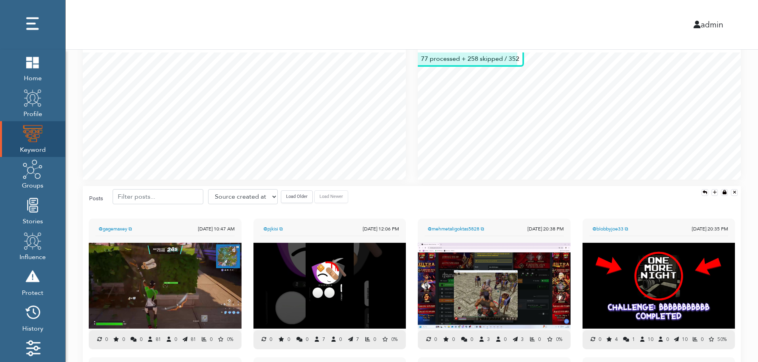
scroll to position [230, 0]
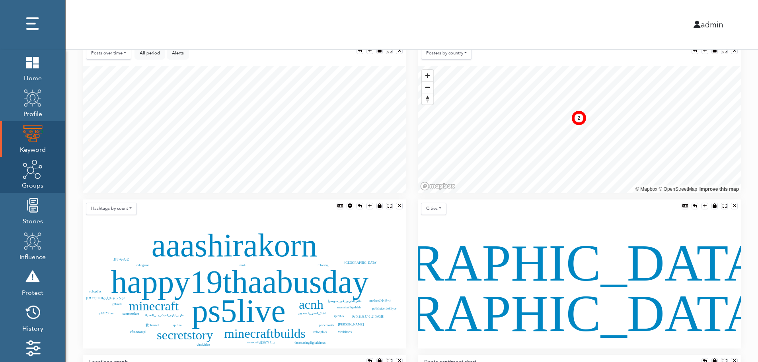
click at [31, 178] on img at bounding box center [33, 169] width 20 height 20
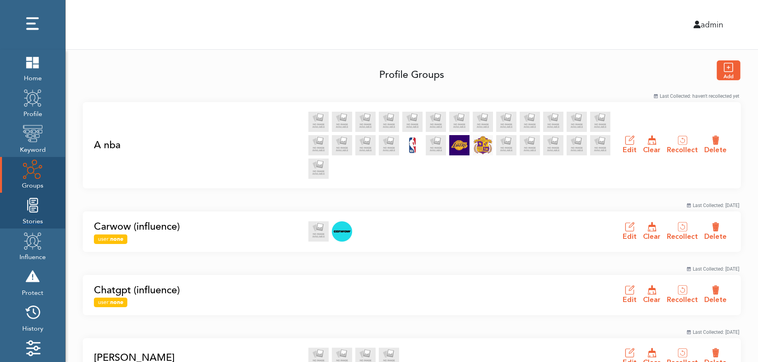
click at [30, 215] on img at bounding box center [33, 205] width 20 height 20
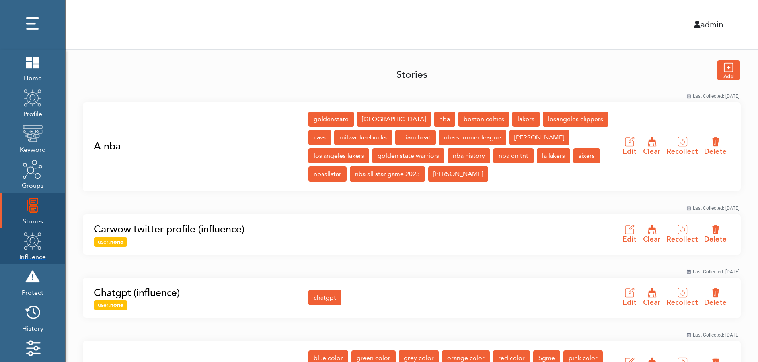
click at [30, 248] on img at bounding box center [33, 241] width 20 height 20
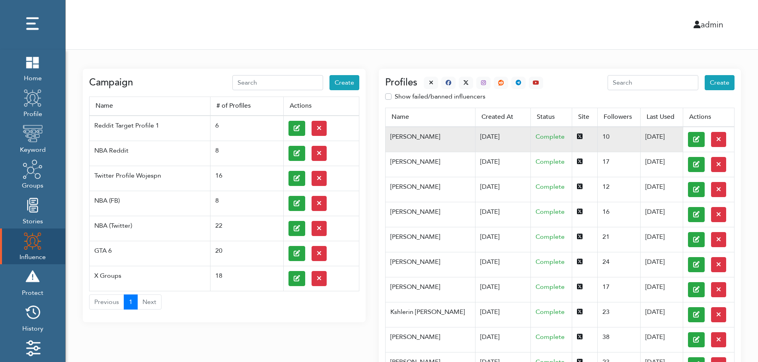
click at [475, 136] on td "[DATE]" at bounding box center [502, 139] width 55 height 25
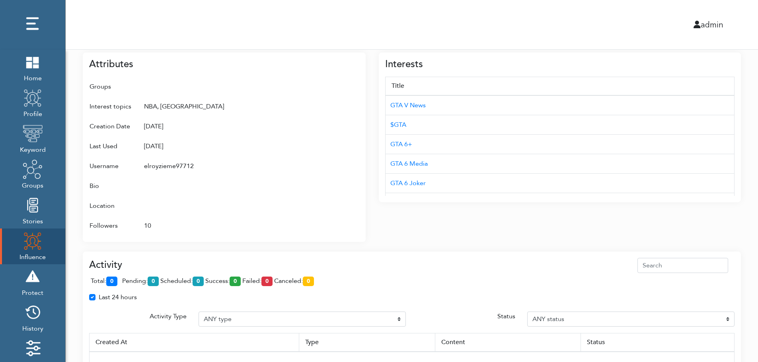
scroll to position [434, 0]
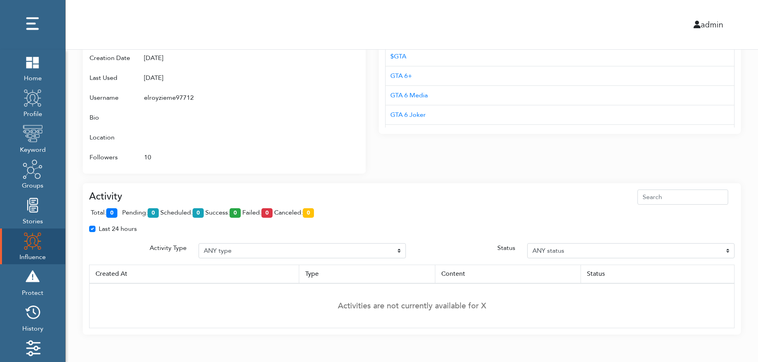
click at [258, 169] on div "Attributes Groups Interest topics NBA, GTA Creation Date 04/26/2025 Last Used 0…" at bounding box center [224, 79] width 283 height 190
click at [593, 169] on div "Interests Title GTA V News $GTA GTA 6+ GTA 6 Media GTA 6 Joker GTA 6 Info Chris…" at bounding box center [560, 74] width 362 height 199
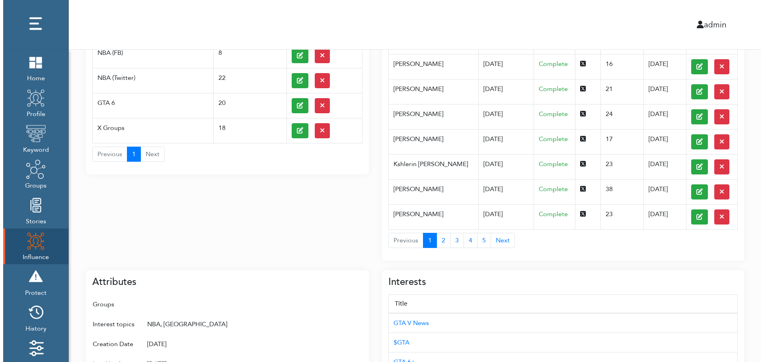
scroll to position [0, 0]
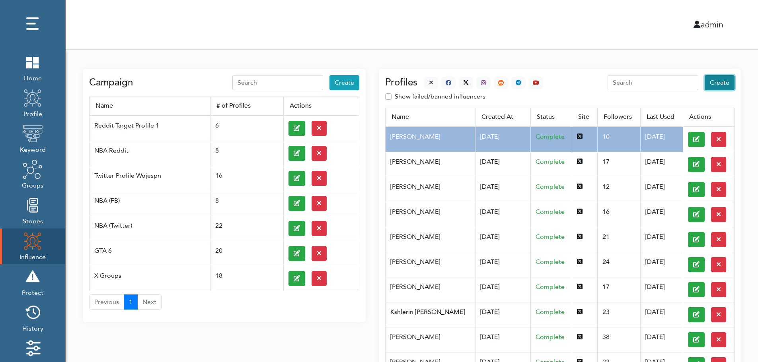
click at [721, 83] on span "Create" at bounding box center [718, 82] width 19 height 9
select select "primary"
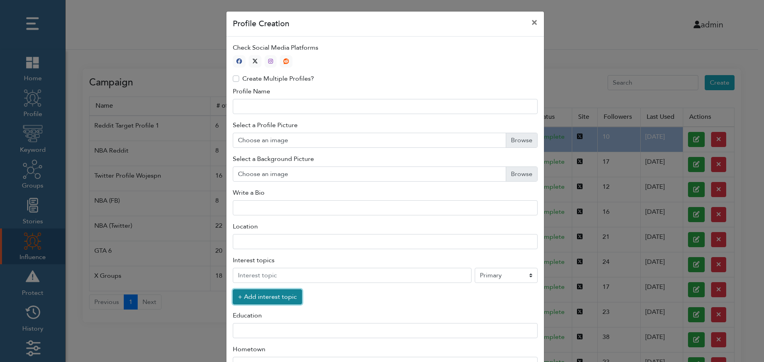
click at [262, 299] on button "+ Add interest topic" at bounding box center [267, 297] width 69 height 15
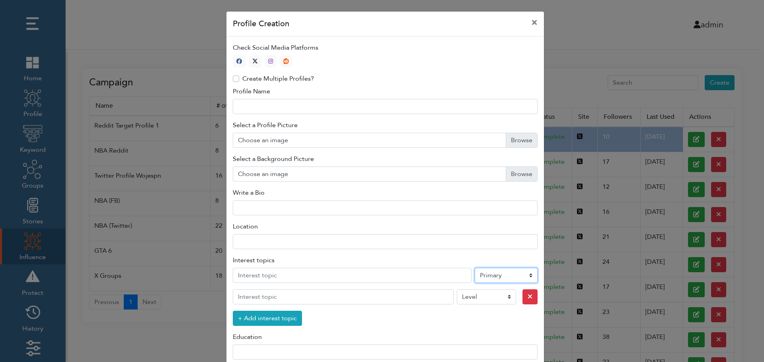
click at [494, 277] on select "Level Primary Secondary Tertiary" at bounding box center [505, 275] width 63 height 15
click at [253, 60] on icon "button" at bounding box center [255, 61] width 6 height 6
type input "1"
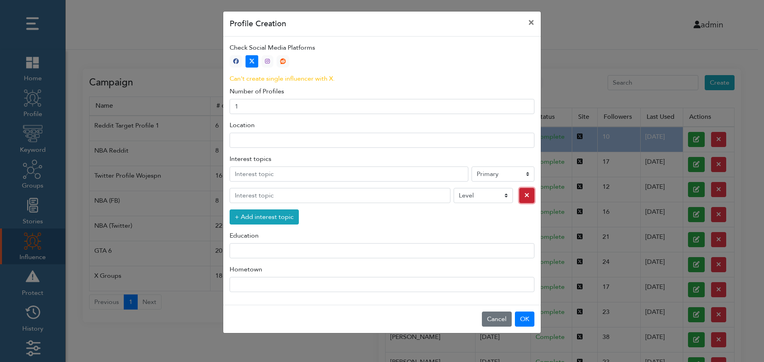
click at [524, 196] on icon "button" at bounding box center [526, 195] width 5 height 6
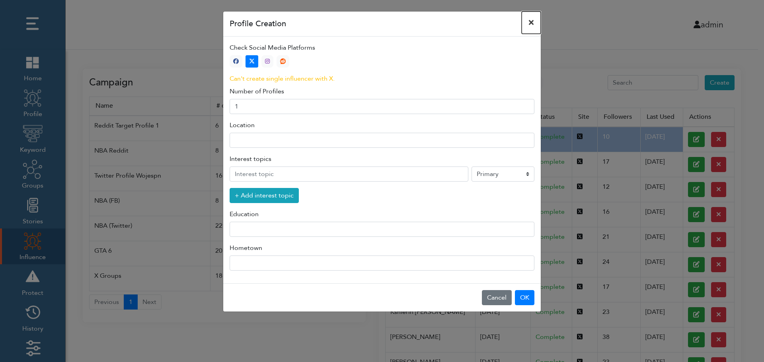
click at [531, 22] on button "×" at bounding box center [530, 23] width 19 height 22
select select "primary"
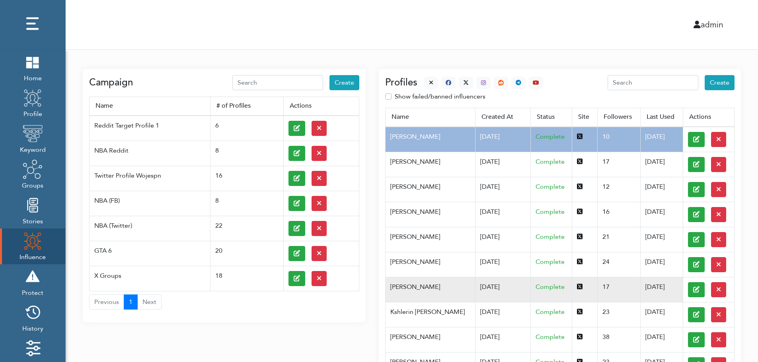
click at [426, 286] on td "White Akilah" at bounding box center [429, 289] width 89 height 25
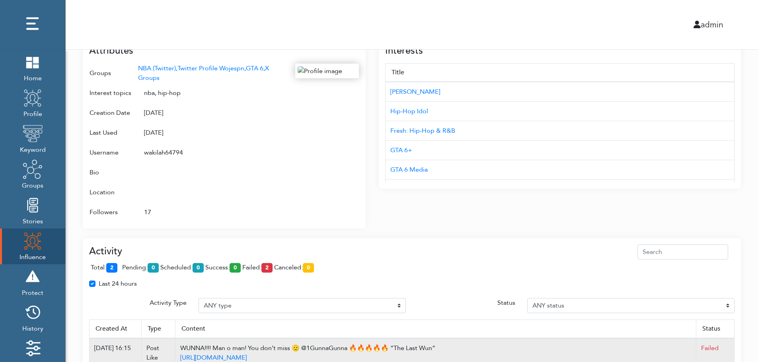
scroll to position [472, 0]
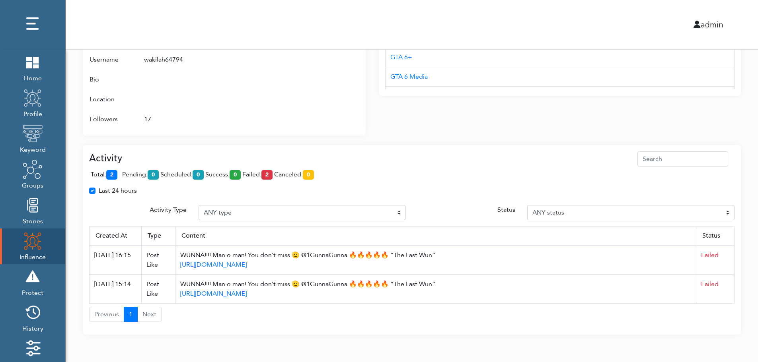
click at [241, 168] on div "total: 2 pending: 0 scheduled: 0 success: 0 failed: 2 canceled: 0" at bounding box center [411, 176] width 645 height 19
click at [293, 5] on div "admin" at bounding box center [412, 24] width 704 height 49
click at [119, 173] on span "total: 2" at bounding box center [106, 174] width 30 height 9
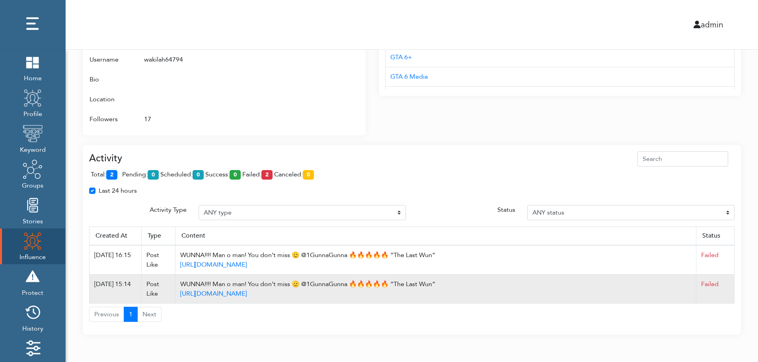
click at [731, 289] on td "Failed" at bounding box center [715, 289] width 38 height 29
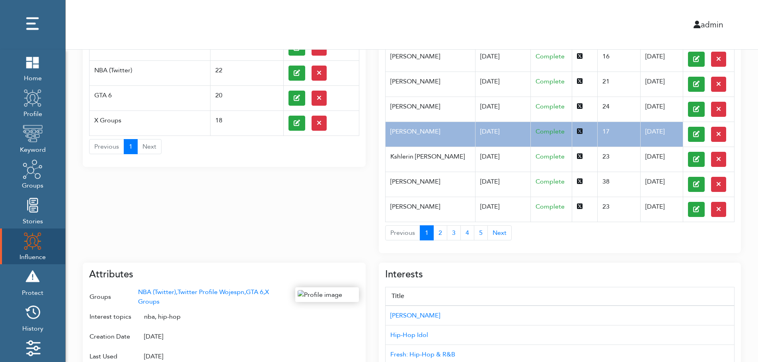
scroll to position [0, 0]
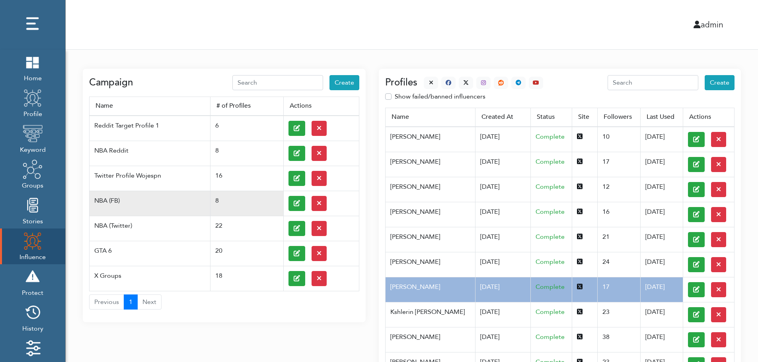
click at [286, 202] on td at bounding box center [321, 203] width 76 height 25
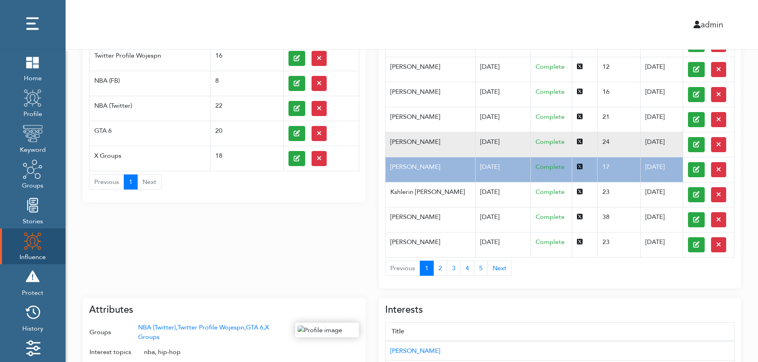
scroll to position [127, 0]
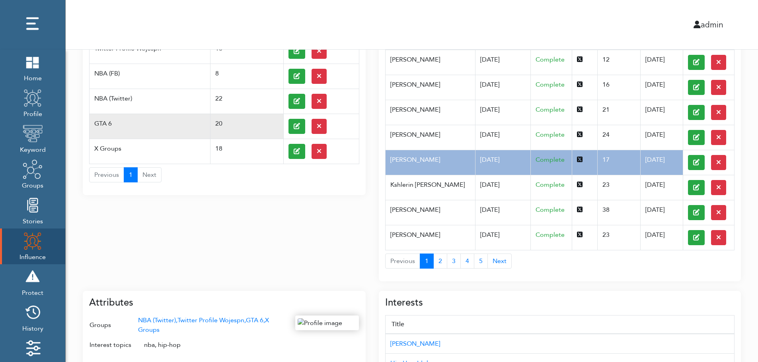
click at [118, 119] on td "GTA 6" at bounding box center [149, 126] width 121 height 25
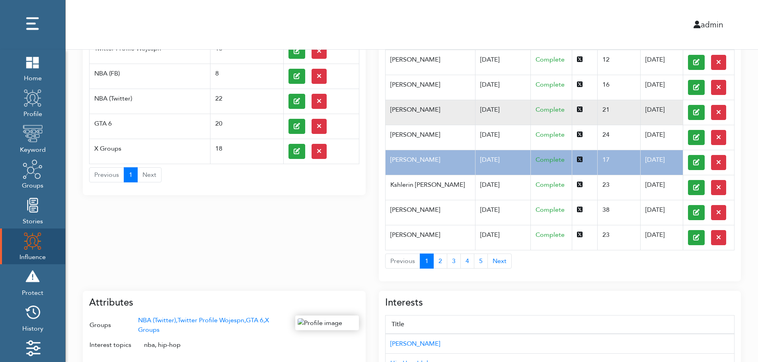
click at [475, 119] on td "04/30/2025" at bounding box center [502, 112] width 55 height 25
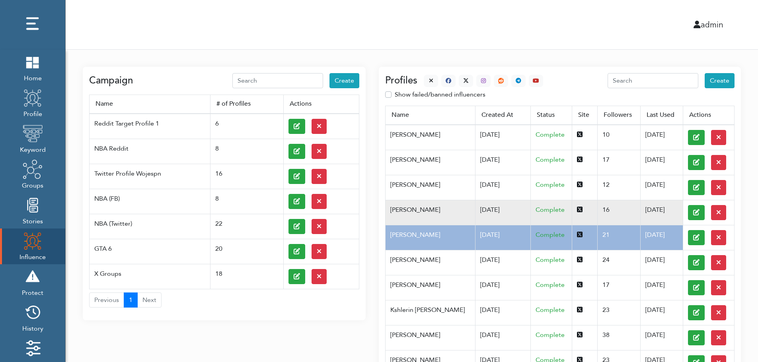
scroll to position [0, 0]
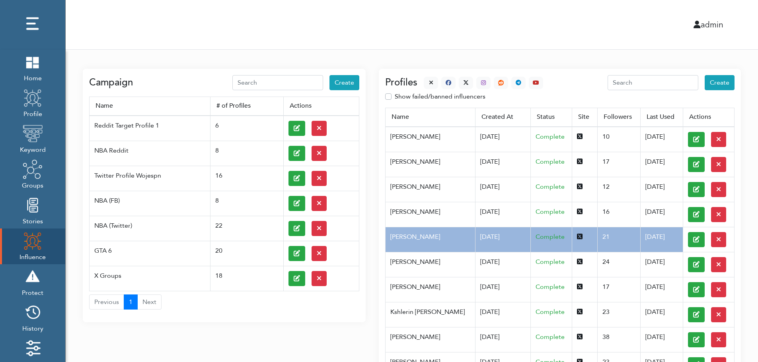
click at [421, 80] on div at bounding box center [480, 83] width 126 height 12
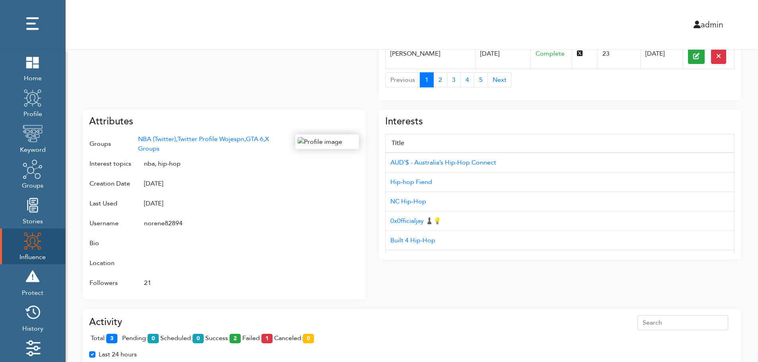
scroll to position [317, 0]
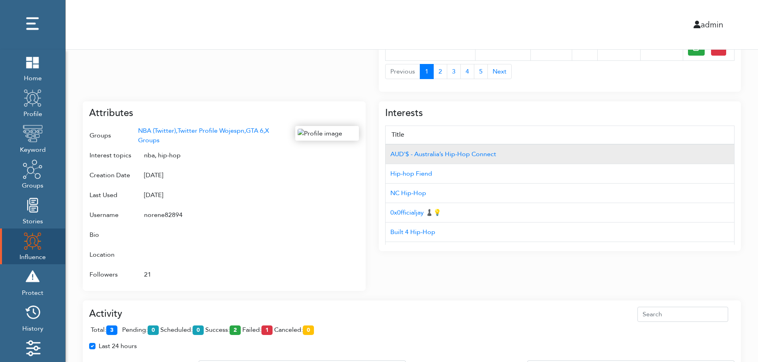
click at [691, 146] on td "AUD'$ - Australia’s Hip-Hop Connect" at bounding box center [559, 154] width 349 height 20
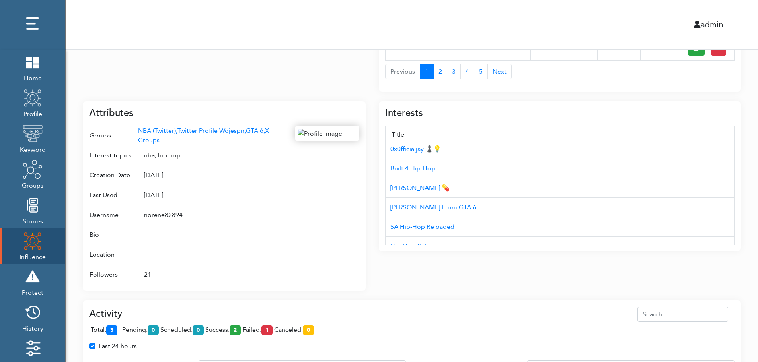
scroll to position [80, 0]
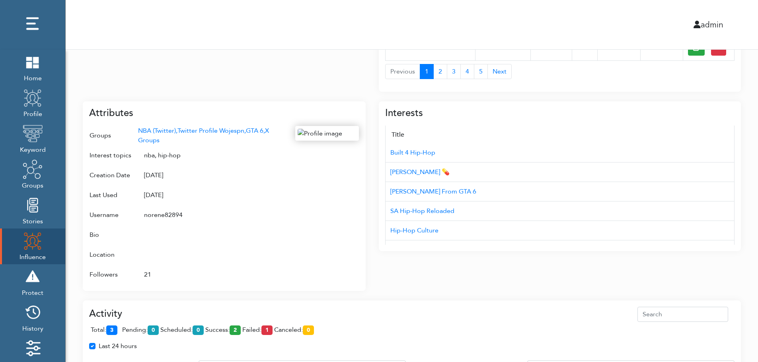
click at [754, 212] on div "Campaign Create Name # of Profiles Actions Reddit Target Profile 1 6 NBA Reddit…" at bounding box center [412, 133] width 692 height 800
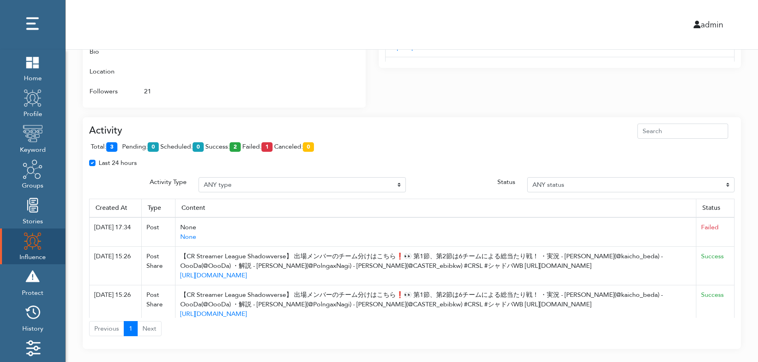
scroll to position [508, 0]
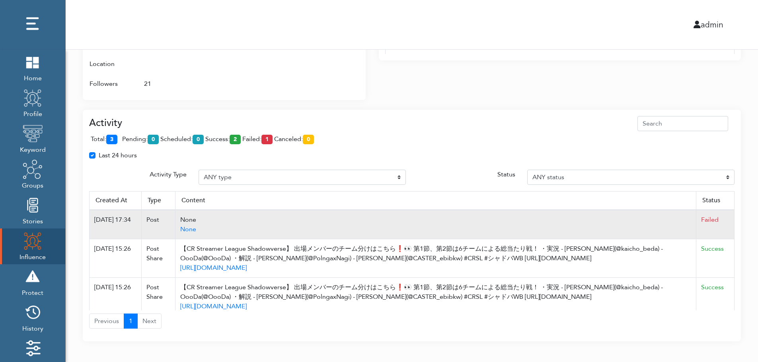
click at [728, 212] on td "Failed" at bounding box center [715, 224] width 38 height 29
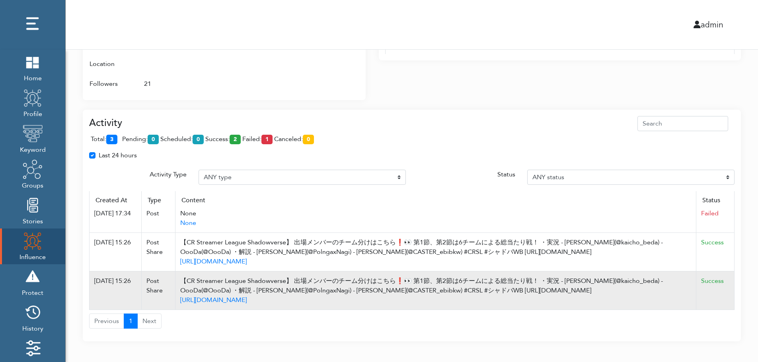
scroll to position [515, 0]
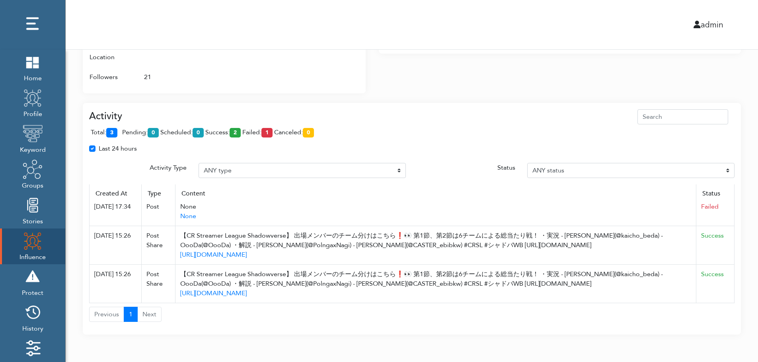
click at [696, 137] on div "total: 3 pending: 0 scheduled: 0 success: 2 failed: 1 canceled: 0" at bounding box center [411, 133] width 645 height 19
click at [324, 82] on div at bounding box center [327, 7] width 64 height 158
click at [526, 96] on div "Activity total: 3 pending: 0 scheduled: 0 success: 2 failed: 1 canceled: 0 Last…" at bounding box center [412, 213] width 658 height 241
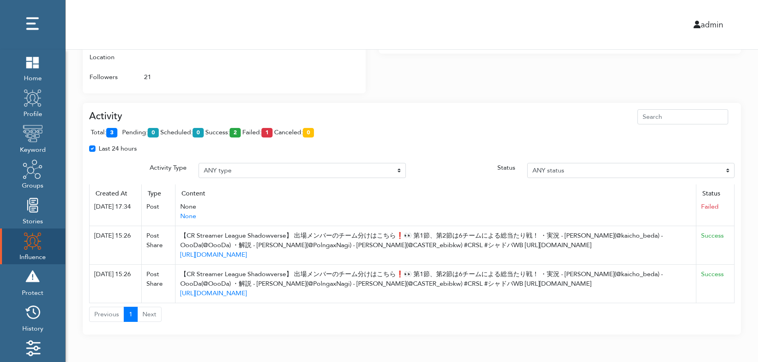
click at [526, 96] on div "Activity total: 3 pending: 0 scheduled: 0 success: 2 failed: 1 canceled: 0 Last…" at bounding box center [412, 213] width 658 height 241
click at [524, 126] on div "total: 3 pending: 0 scheduled: 0 success: 2 failed: 1 canceled: 0" at bounding box center [411, 133] width 645 height 19
click at [265, 149] on div "Last 24 hours" at bounding box center [411, 152] width 657 height 16
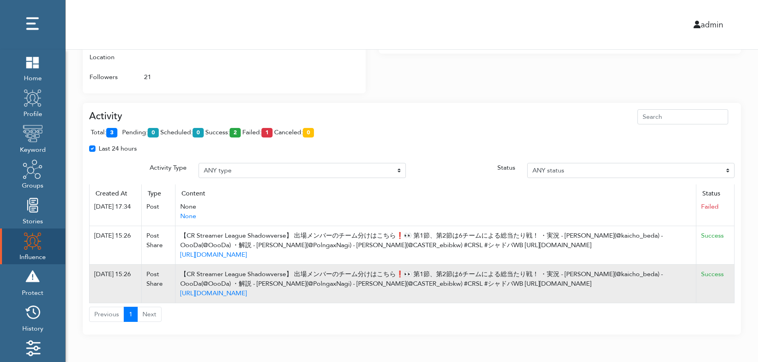
click at [725, 291] on td "Success" at bounding box center [715, 284] width 38 height 39
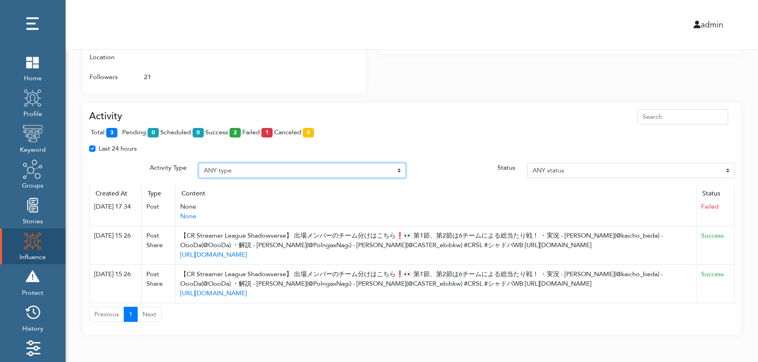
click at [370, 166] on select "ANY type Post Like Post Post comment Comment like Post Share Follow Unfollow Pa…" at bounding box center [301, 170] width 207 height 15
select select "Auto post reply"
click at [198, 163] on select "ANY type Post Like Post Post comment Comment like Post Share Follow Unfollow Pa…" at bounding box center [301, 170] width 207 height 15
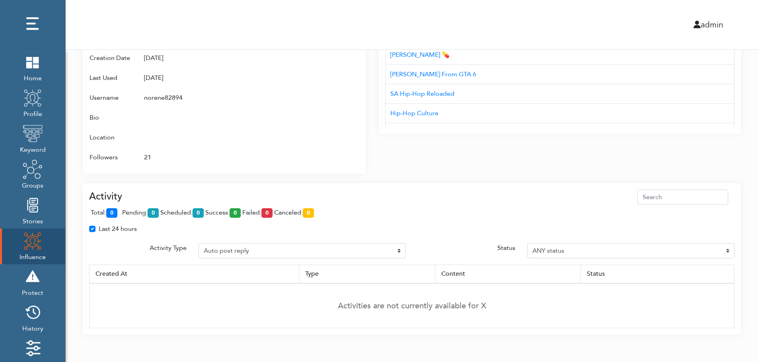
click at [732, 285] on td "Activities are not currently available for X" at bounding box center [411, 306] width 645 height 45
click at [732, 287] on td "Activities are not currently available for X" at bounding box center [411, 306] width 645 height 45
click at [393, 169] on div "Interests Title AUD'$ - Australia’s Hip-Hop Connect Hip-hop Fiend NC Hip-Hop 0x…" at bounding box center [560, 74] width 362 height 199
click at [401, 15] on div "admin" at bounding box center [412, 24] width 704 height 49
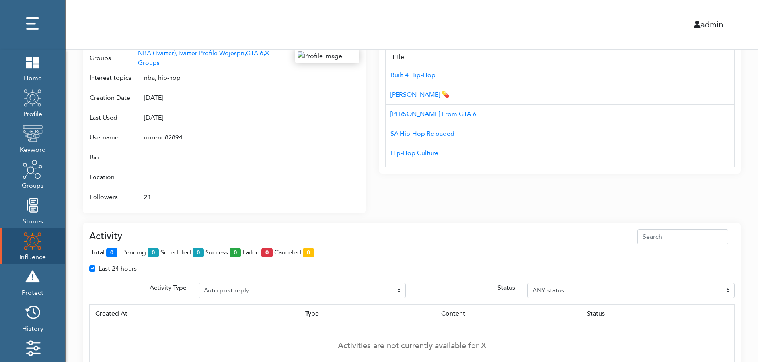
scroll to position [387, 0]
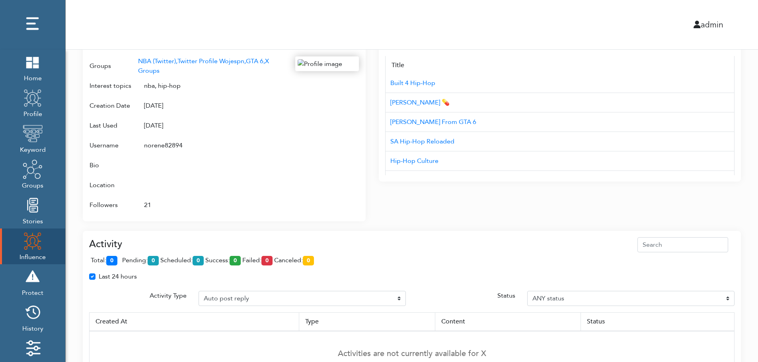
click at [745, 180] on div "Campaign Create Name # of Profiles Actions Reddit Target Profile 1 6 NBA Reddit…" at bounding box center [412, 22] width 692 height 719
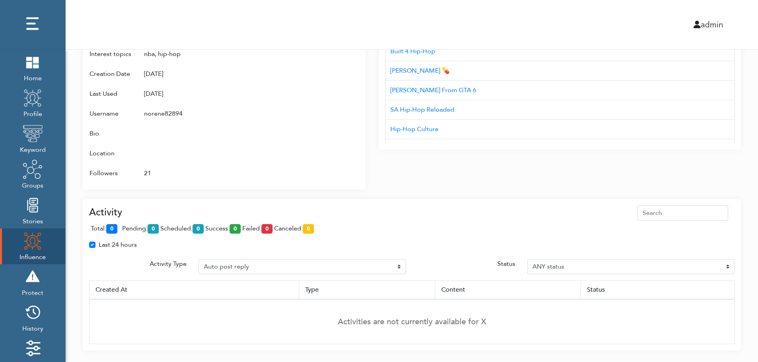
scroll to position [434, 0]
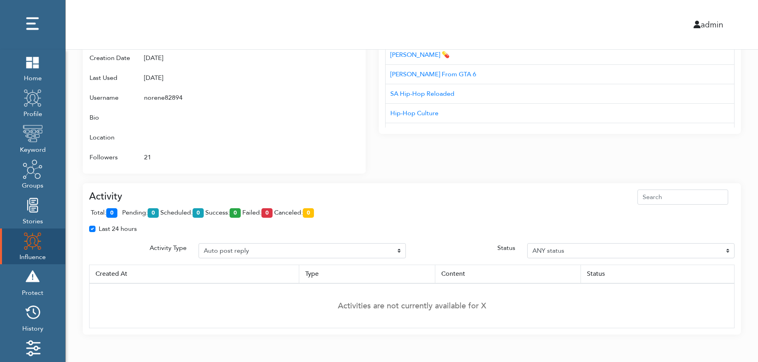
click at [730, 237] on div "Last 24 hours" at bounding box center [411, 232] width 657 height 16
drag, startPoint x: 276, startPoint y: 247, endPoint x: 741, endPoint y: 174, distance: 470.5
click at [272, 237] on div "Last 24 hours" at bounding box center [411, 232] width 657 height 16
click at [455, 240] on div "Last 24 hours" at bounding box center [411, 232] width 657 height 16
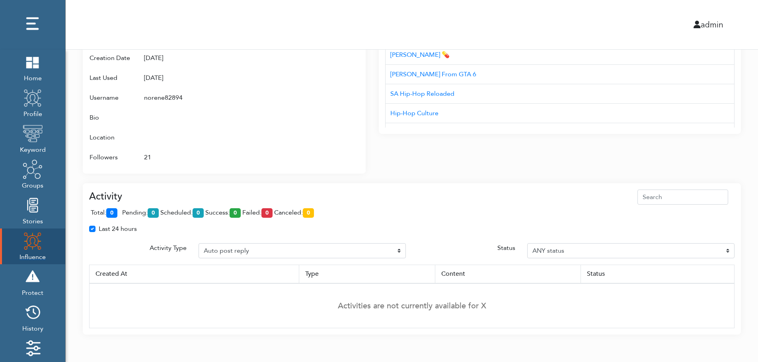
click at [26, 244] on img at bounding box center [33, 241] width 20 height 20
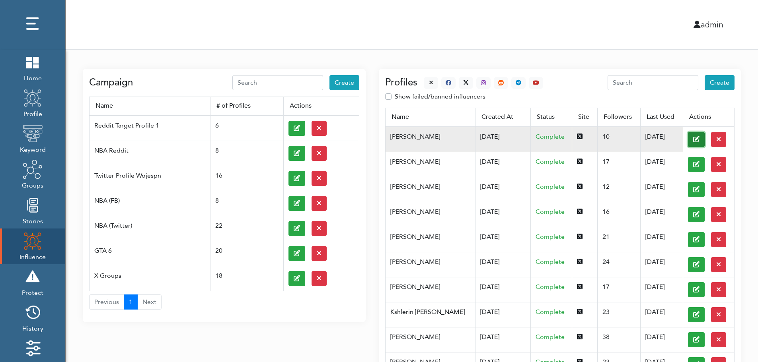
click at [688, 139] on button at bounding box center [696, 139] width 17 height 15
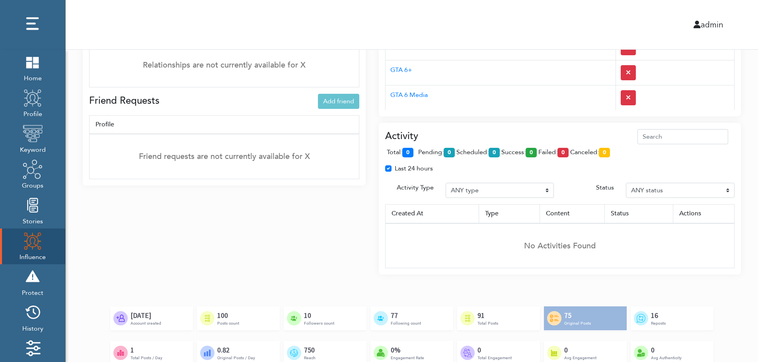
scroll to position [513, 0]
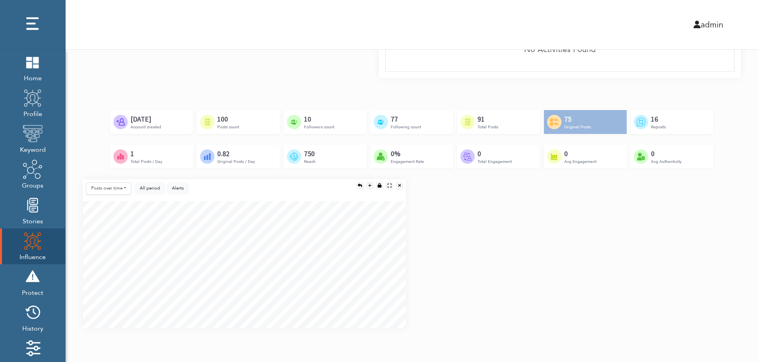
click at [733, 258] on div "Posts over time Posts over time Posts by hour Reposts over time Reposts by hour…" at bounding box center [412, 256] width 670 height 155
click at [734, 288] on div "Posts over time Posts over time Posts by hour Reposts over time Reposts by hour…" at bounding box center [412, 256] width 670 height 155
click at [733, 293] on div "Posts over time Posts over time Posts by hour Reposts over time Reposts by hour…" at bounding box center [412, 256] width 670 height 155
click at [731, 235] on div "Posts over time Posts over time Posts by hour Reposts over time Reposts by hour…" at bounding box center [412, 256] width 670 height 155
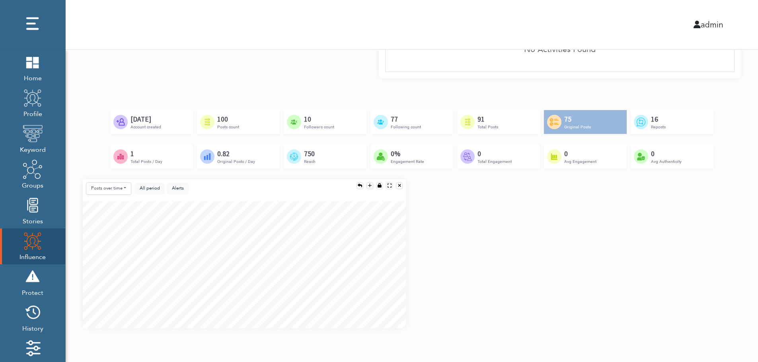
click at [717, 171] on div "Created by Adrien Coquet from the Noun Project Feb 23rd, 2024 Account created C…" at bounding box center [412, 144] width 658 height 69
click at [714, 223] on div "Posts over time Posts over time Posts by hour Reposts over time Reposts by hour…" at bounding box center [412, 256] width 670 height 155
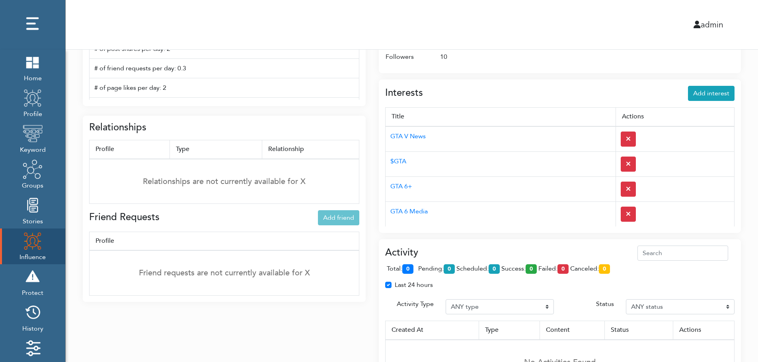
scroll to position [196, 0]
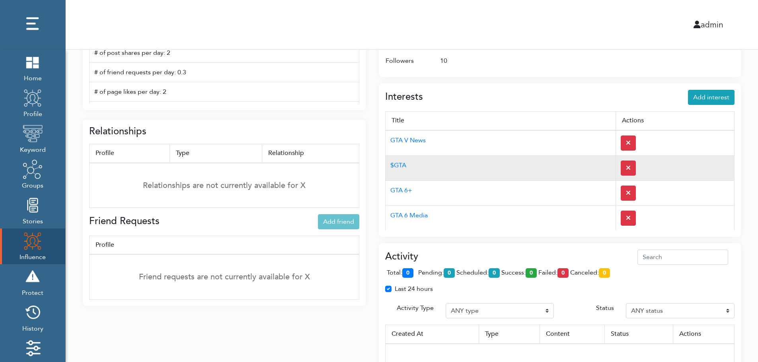
click at [518, 169] on td "$GTA" at bounding box center [500, 167] width 230 height 25
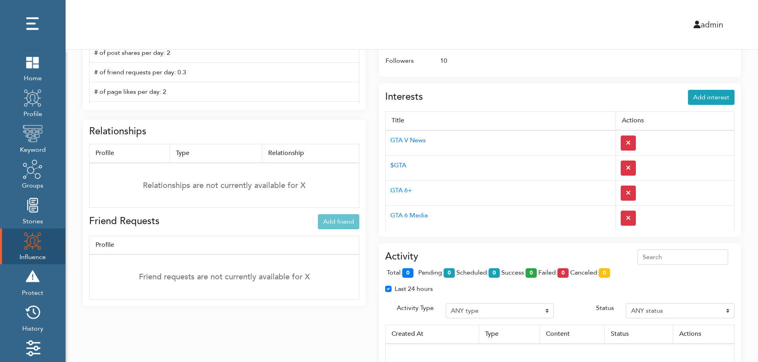
click at [505, 70] on td "10" at bounding box center [583, 61] width 301 height 20
click at [36, 316] on img at bounding box center [33, 313] width 20 height 20
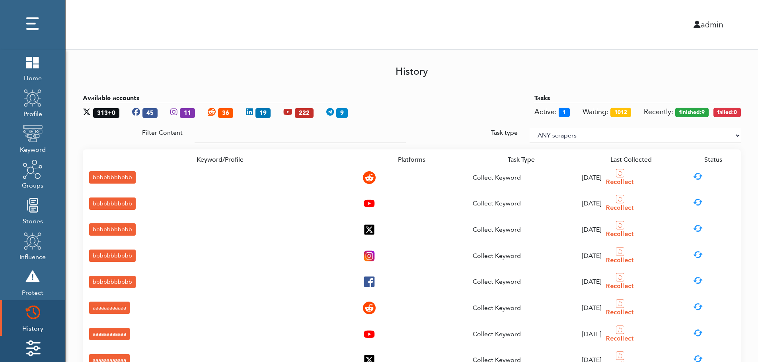
click at [36, 343] on img at bounding box center [33, 348] width 20 height 20
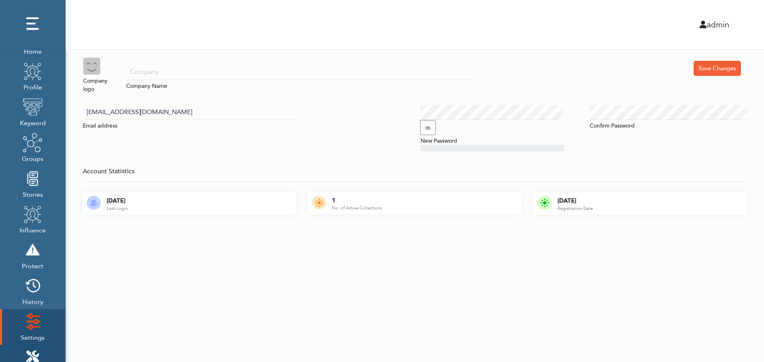
scroll to position [80, 0]
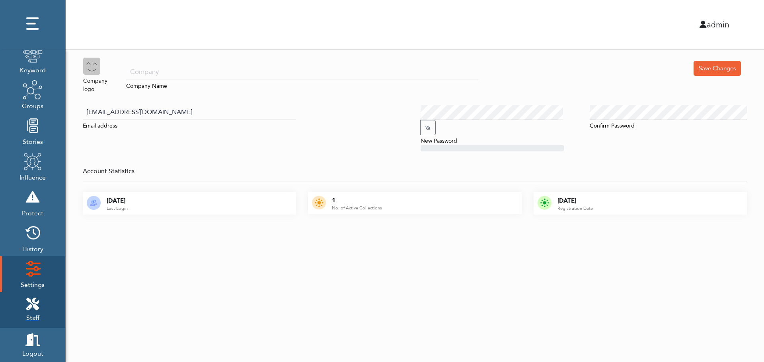
click at [37, 300] on icon at bounding box center [32, 304] width 13 height 13
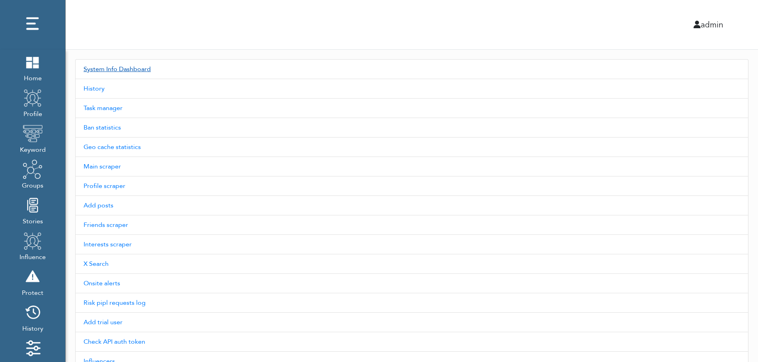
click at [130, 69] on link "System Info Dashboard" at bounding box center [411, 69] width 673 height 20
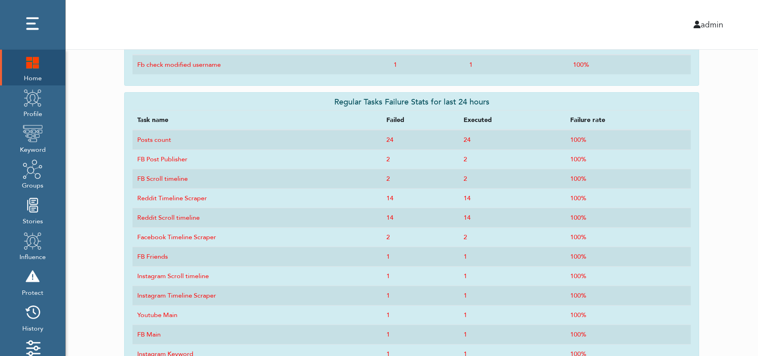
scroll to position [160, 0]
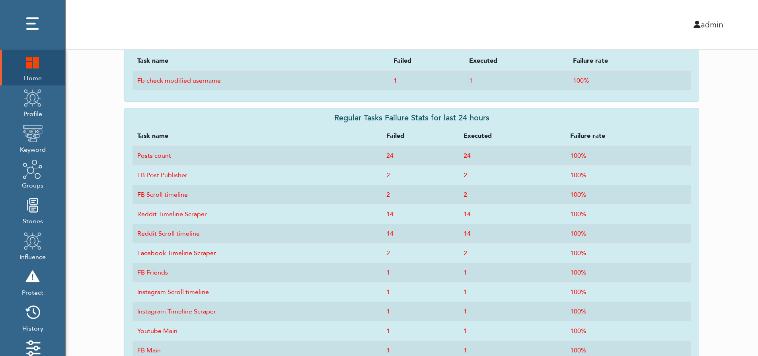
click at [29, 72] on img at bounding box center [33, 62] width 20 height 20
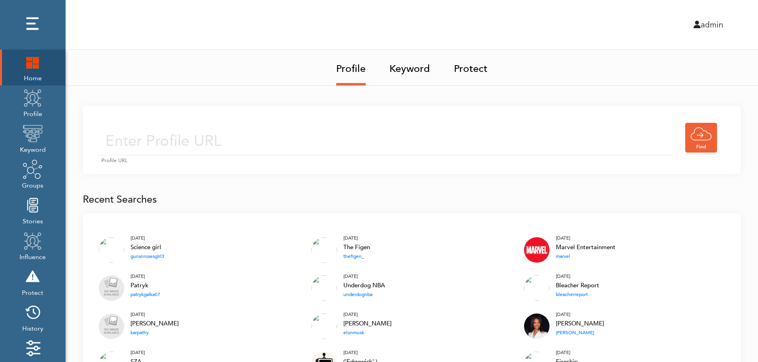
click at [28, 64] on img at bounding box center [33, 62] width 20 height 20
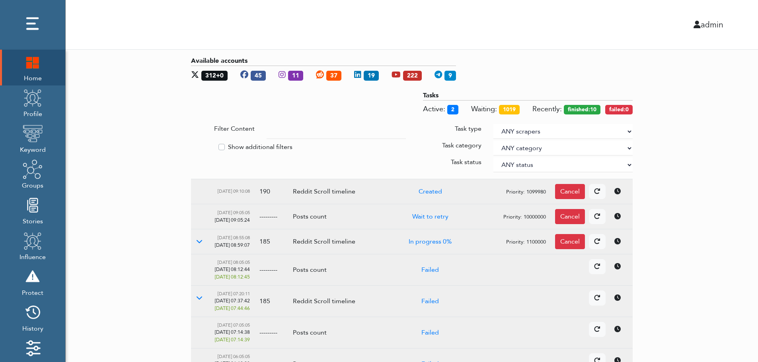
drag, startPoint x: 710, startPoint y: 165, endPoint x: 628, endPoint y: 130, distance: 89.4
click at [628, 130] on select "ANY scrapers Facebook profile Facebook keyword X profile X keyword Instagram pr…" at bounding box center [562, 131] width 139 height 15
click at [260, 145] on label "Show additional filters" at bounding box center [260, 147] width 64 height 10
click at [197, 145] on input "Show additional filters" at bounding box center [194, 146] width 6 height 8
checkbox input "true"
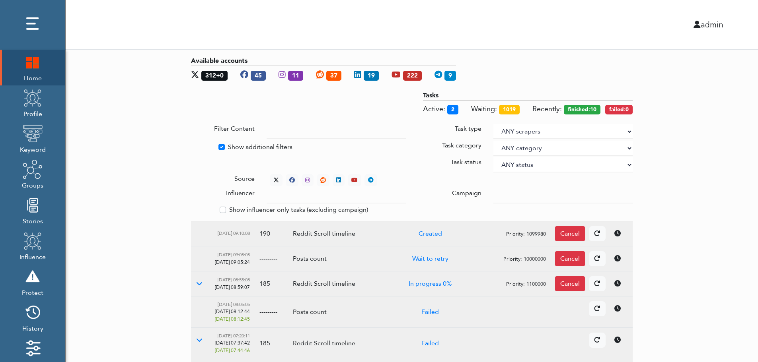
click at [493, 193] on div at bounding box center [562, 196] width 151 height 15
click at [328, 197] on input "text" at bounding box center [335, 196] width 139 height 15
click at [519, 163] on select "ANY status None Created In progress Finished Failed Wait to retry Canceled Skip…" at bounding box center [562, 164] width 139 height 15
click at [493, 157] on select "ANY status None Created In progress Finished Failed Wait to retry Canceled Skip…" at bounding box center [562, 164] width 139 height 15
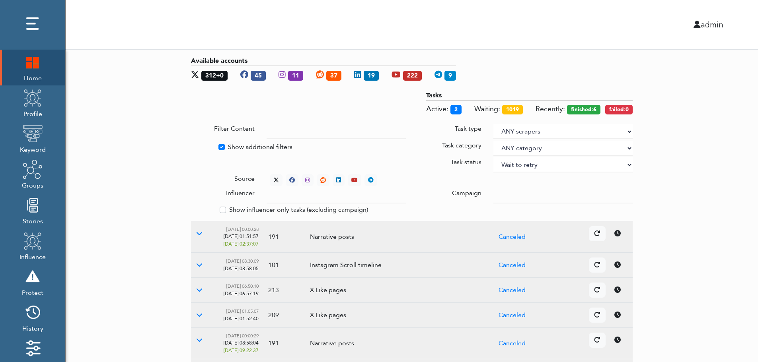
select select "4"
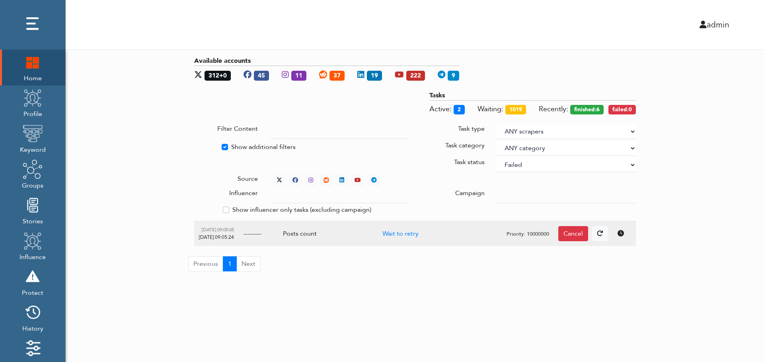
click at [682, 122] on div "Available accounts 312+0 45 11 37 19 222 9 Tasks Active: 2 Waiting: 1019 Recent…" at bounding box center [415, 164] width 698 height 228
click at [709, 183] on div "Available accounts 312+0 45 11 37 19 222 9 Tasks Active: 2 Waiting: 1019 Recent…" at bounding box center [415, 164] width 698 height 228
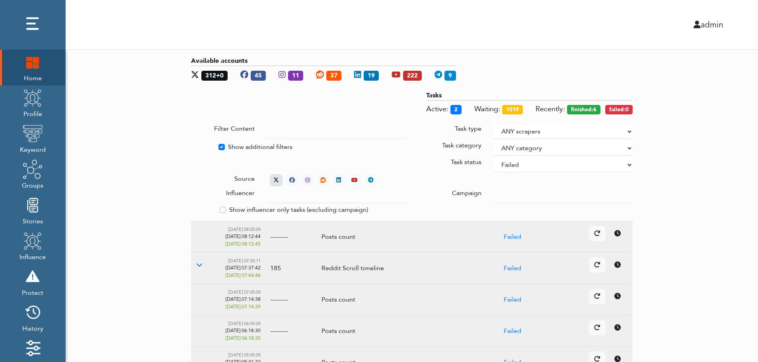
click at [274, 178] on icon at bounding box center [276, 180] width 6 height 6
click at [198, 233] on icon at bounding box center [199, 233] width 6 height 6
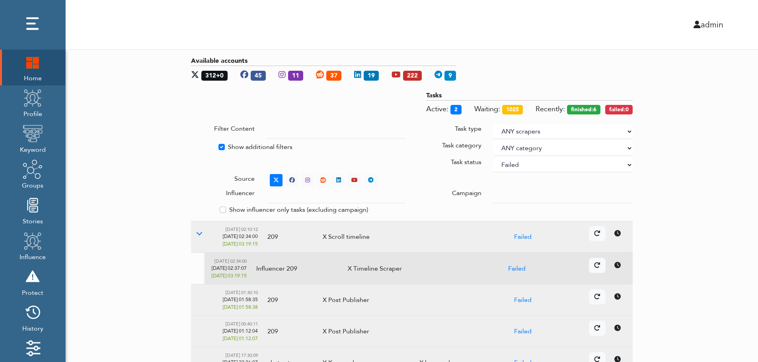
click at [619, 267] on icon at bounding box center [617, 265] width 6 height 6
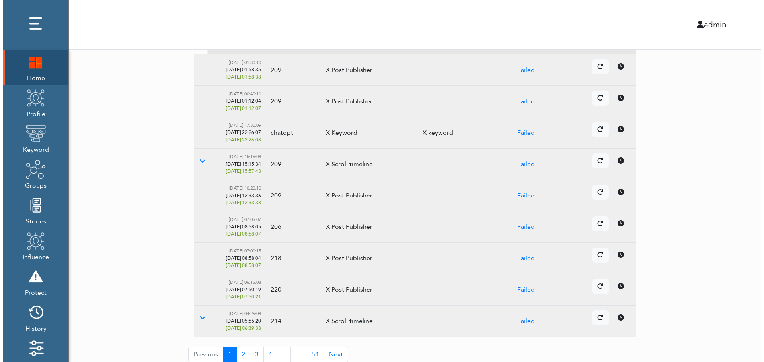
scroll to position [237, 0]
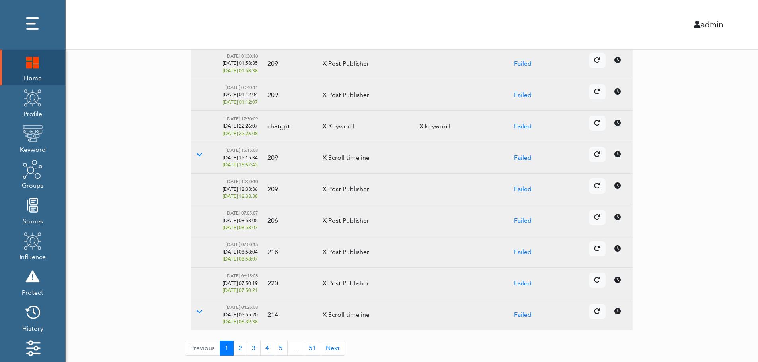
click at [616, 250] on icon at bounding box center [617, 248] width 6 height 6
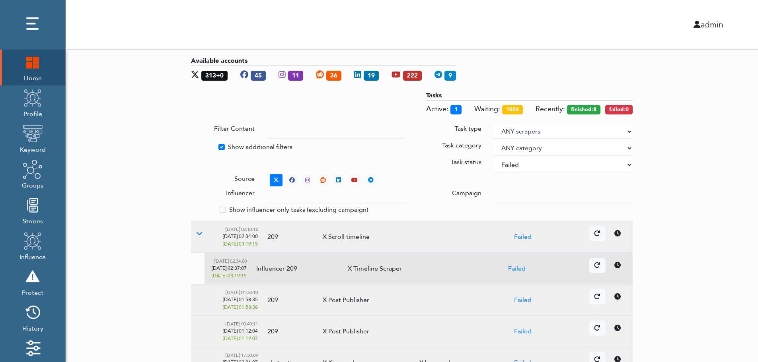
click at [542, 166] on select "ANY status None Created In progress Finished Failed Wait to retry Canceled Skip…" at bounding box center [562, 164] width 139 height 15
select select
click at [493, 157] on select "ANY status None Created In progress Finished Failed Wait to retry Canceled Skip…" at bounding box center [562, 164] width 139 height 15
click at [740, 149] on div "Available accounts 313+0 45 11 36 19 222 9 Tasks Active: 2 Waiting: 1024 Recent…" at bounding box center [412, 324] width 692 height 549
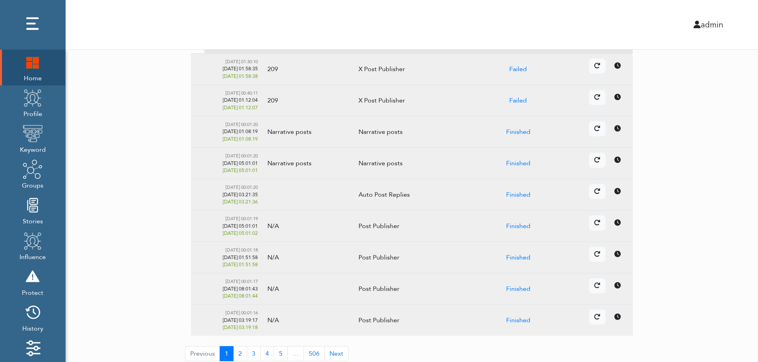
scroll to position [237, 0]
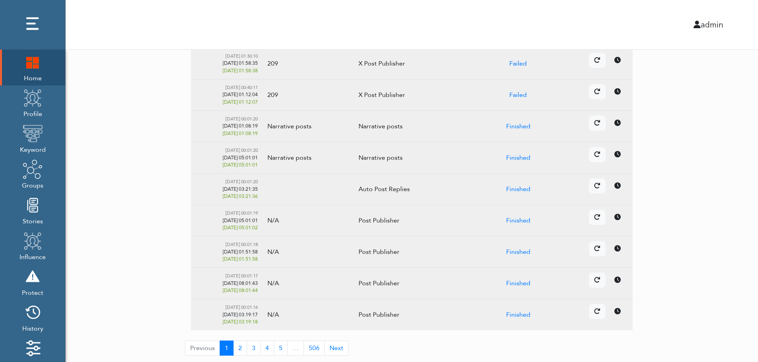
click at [620, 257] on td "Details Cancel" at bounding box center [589, 252] width 86 height 31
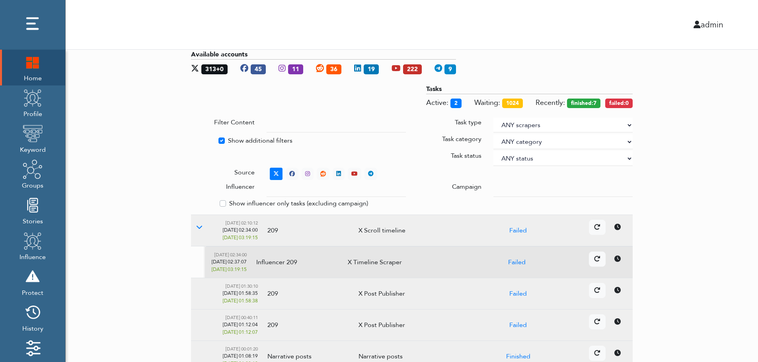
scroll to position [0, 0]
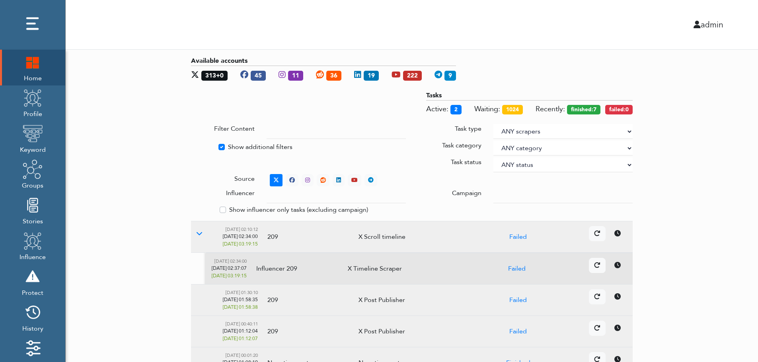
click at [239, 146] on label "Show additional filters" at bounding box center [260, 147] width 64 height 10
click at [197, 146] on input "Show additional filters" at bounding box center [194, 146] width 6 height 8
checkbox input "false"
